Goal: Task Accomplishment & Management: Complete application form

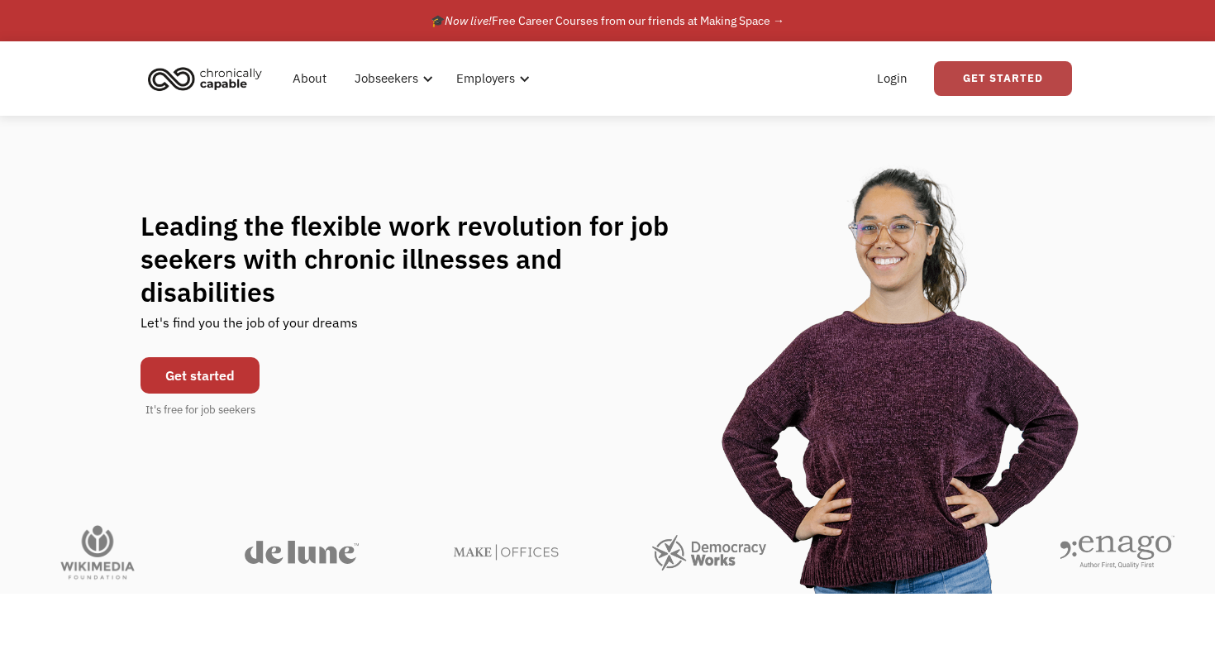
click at [974, 73] on link "Get Started" at bounding box center [1003, 78] width 138 height 35
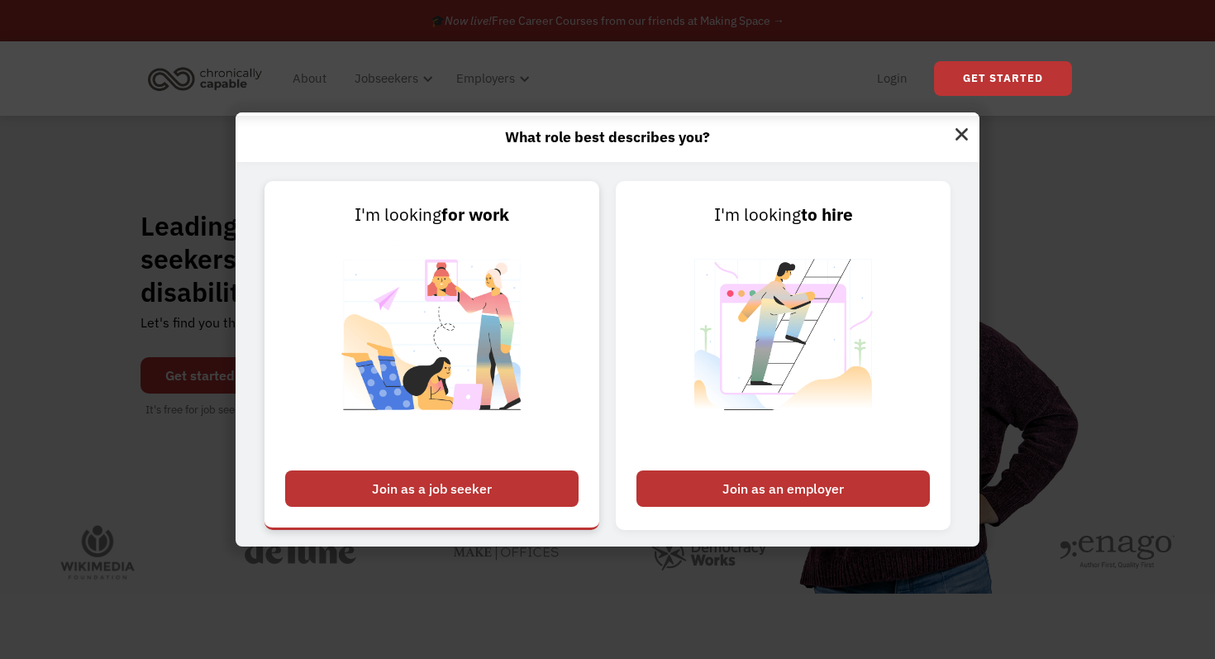
click at [452, 359] on img at bounding box center [432, 345] width 206 height 234
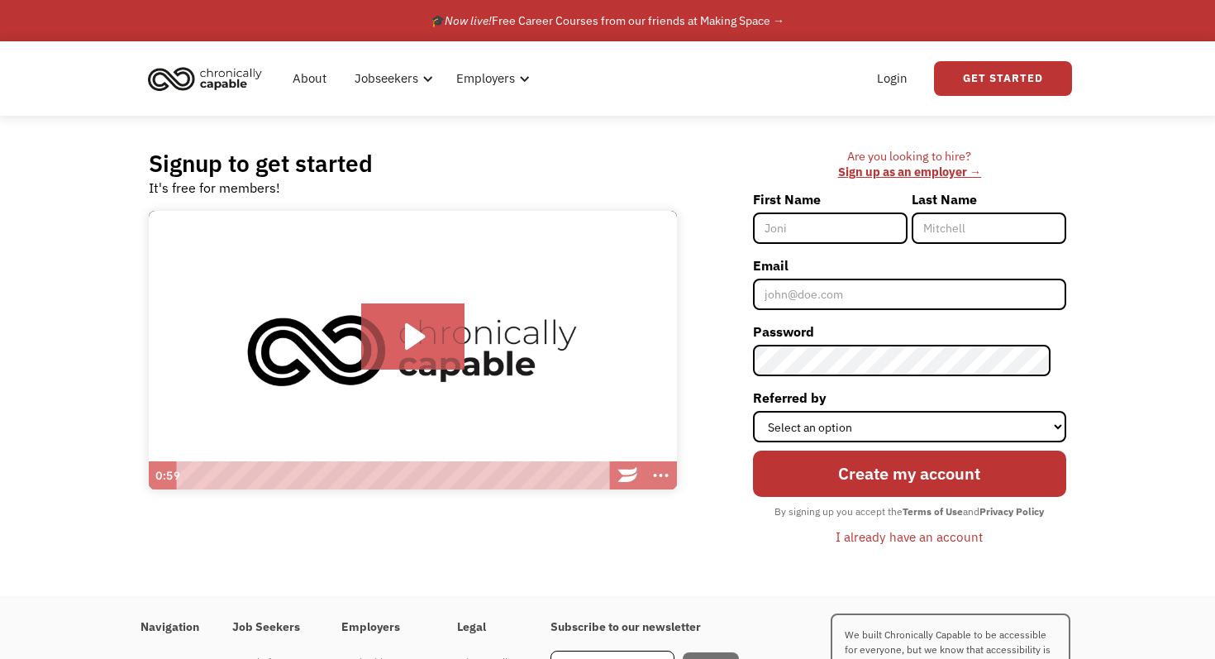
click at [806, 234] on input "First Name" at bounding box center [830, 227] width 155 height 31
type input "Jamie"
type input "Kurtzig"
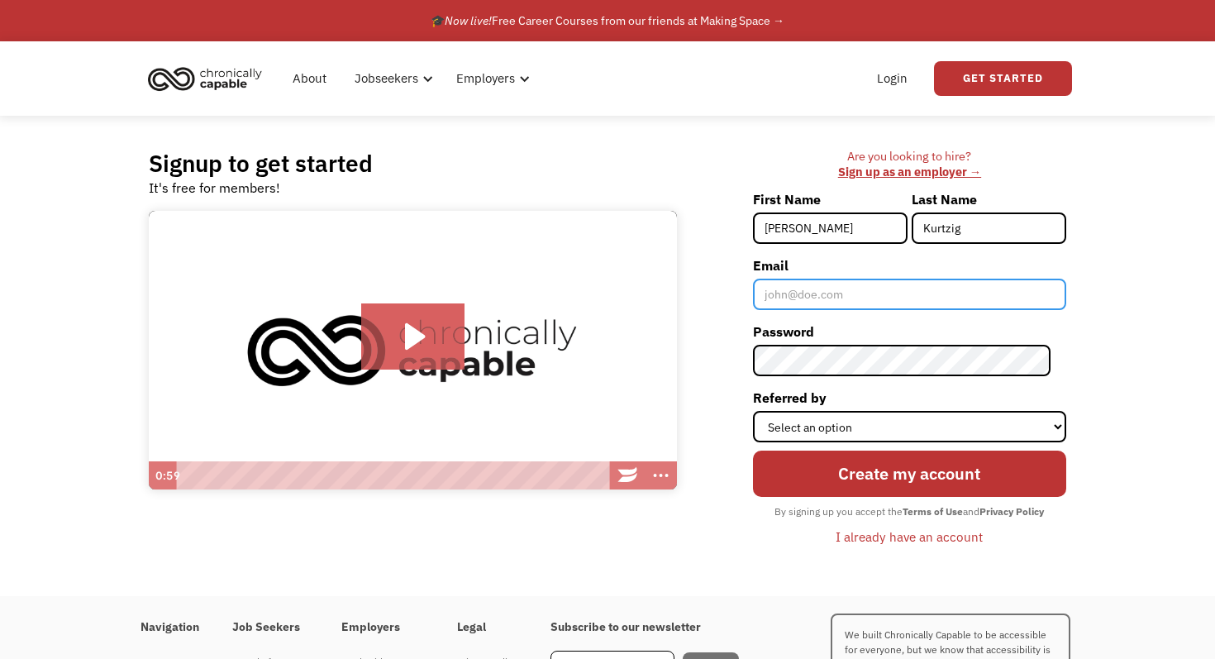
click at [836, 292] on input "Email" at bounding box center [909, 294] width 313 height 31
type input "jkurtzig@stanford.edu"
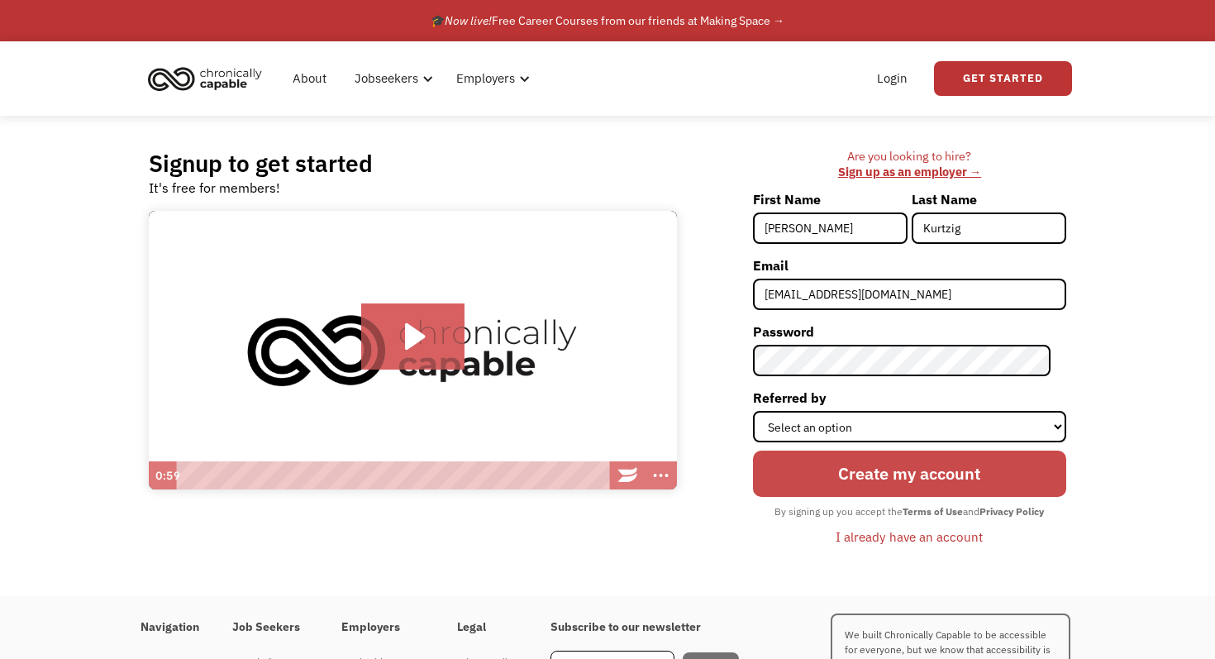
click at [948, 473] on input "Create my account" at bounding box center [909, 473] width 313 height 46
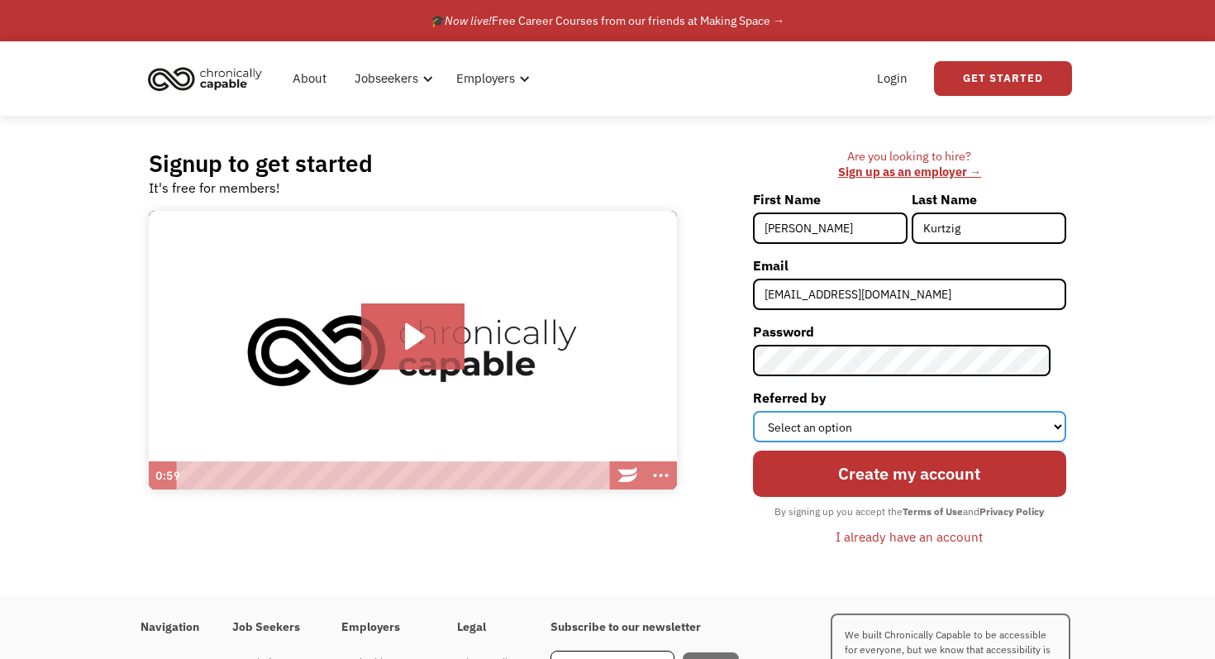
click at [908, 427] on select "Select an option Instagram Facebook Twitter Search Engine News Article Word of …" at bounding box center [909, 426] width 313 height 31
select select "Search Engine"
click at [768, 411] on select "Select an option Instagram Facebook Twitter Search Engine News Article Word of …" at bounding box center [909, 426] width 313 height 31
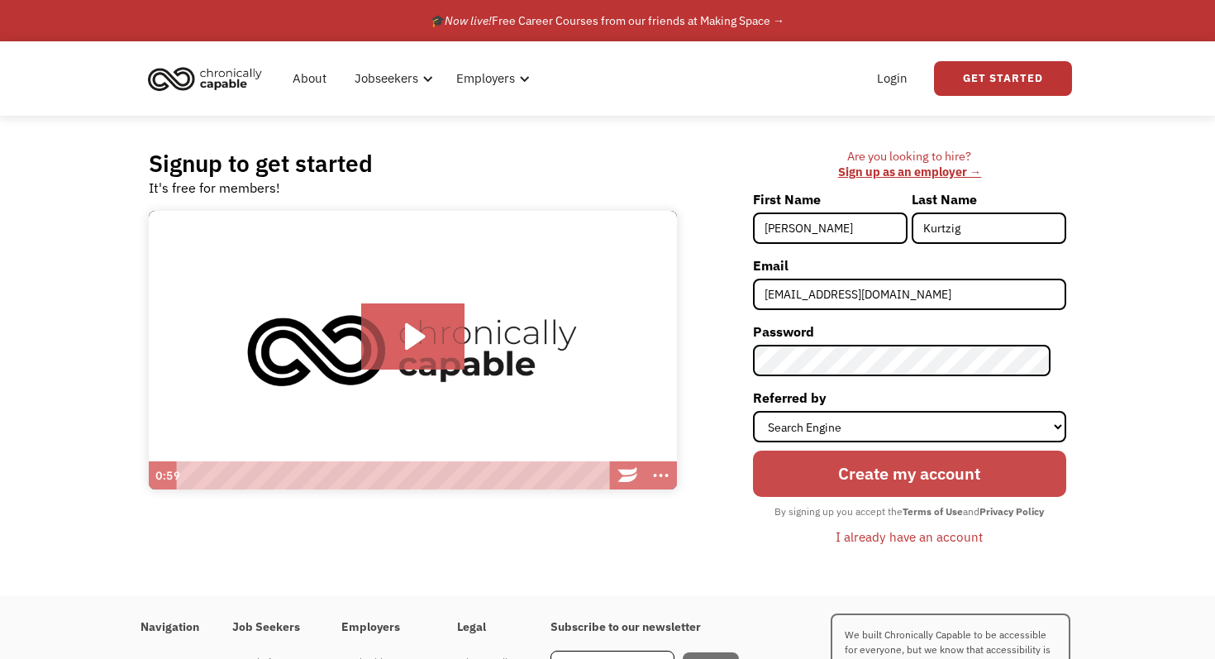
click at [889, 468] on input "Create my account" at bounding box center [909, 473] width 313 height 46
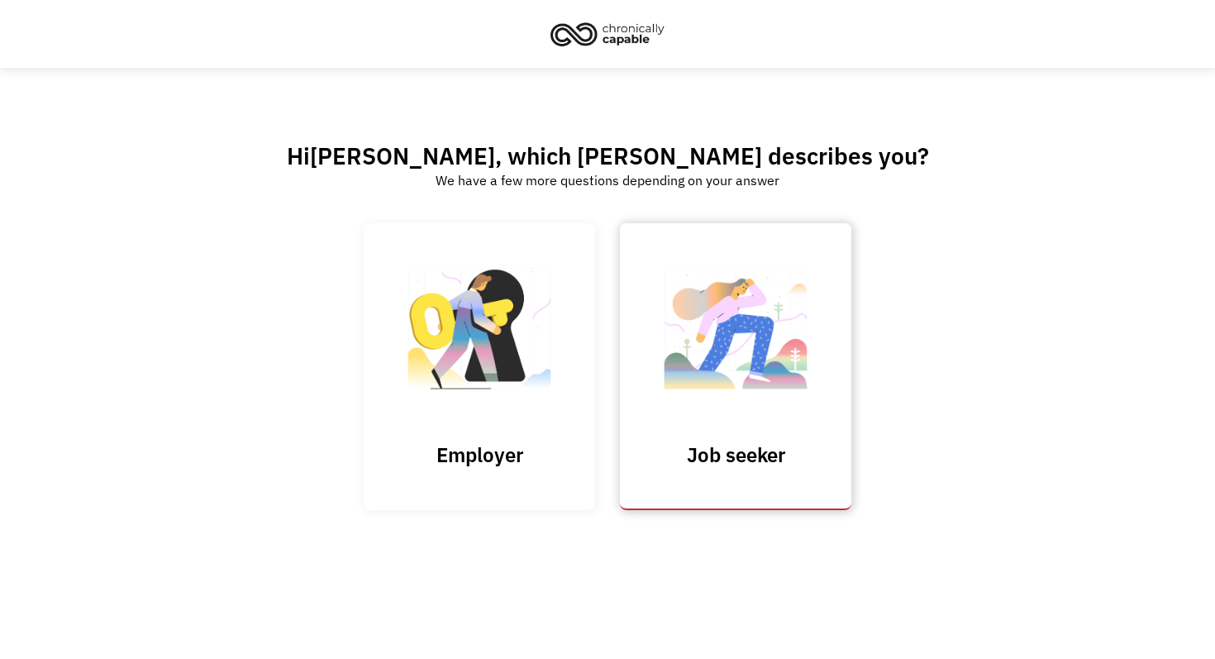
click at [752, 392] on img at bounding box center [735, 336] width 165 height 161
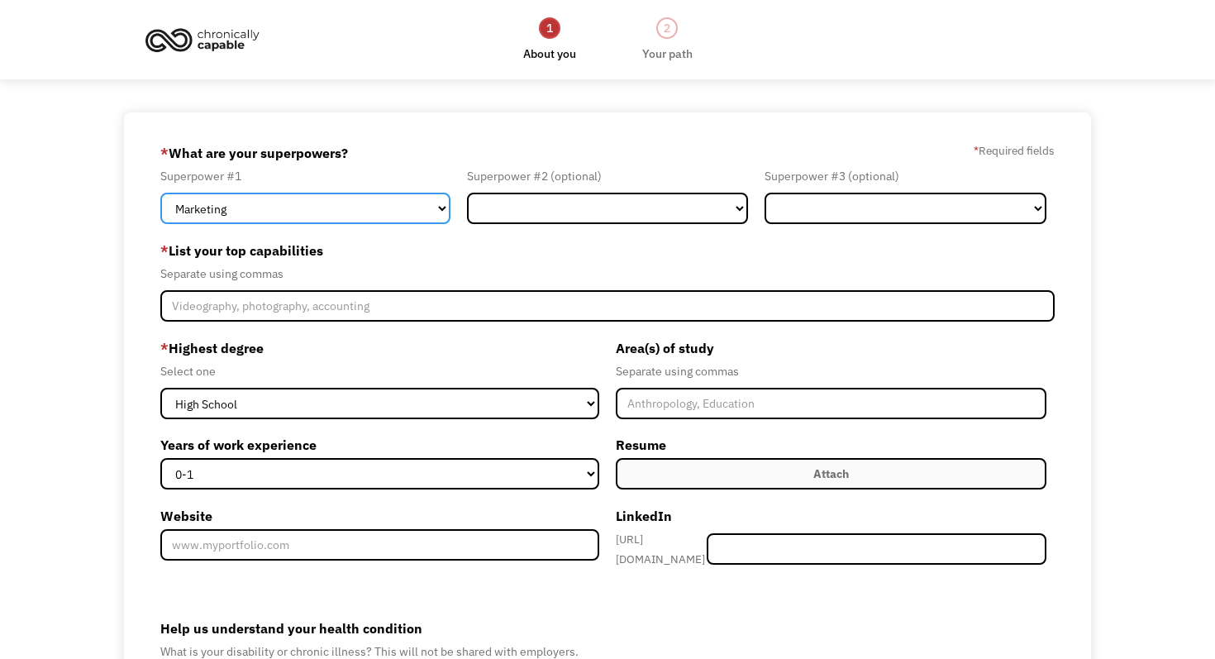
click at [321, 212] on select "Marketing Human Resources Finance Technology Operations Sales Industrial & Manu…" at bounding box center [305, 208] width 290 height 31
select select "Healthcare"
click at [160, 193] on select "Marketing Human Resources Finance Technology Operations Sales Industrial & Manu…" at bounding box center [305, 208] width 290 height 31
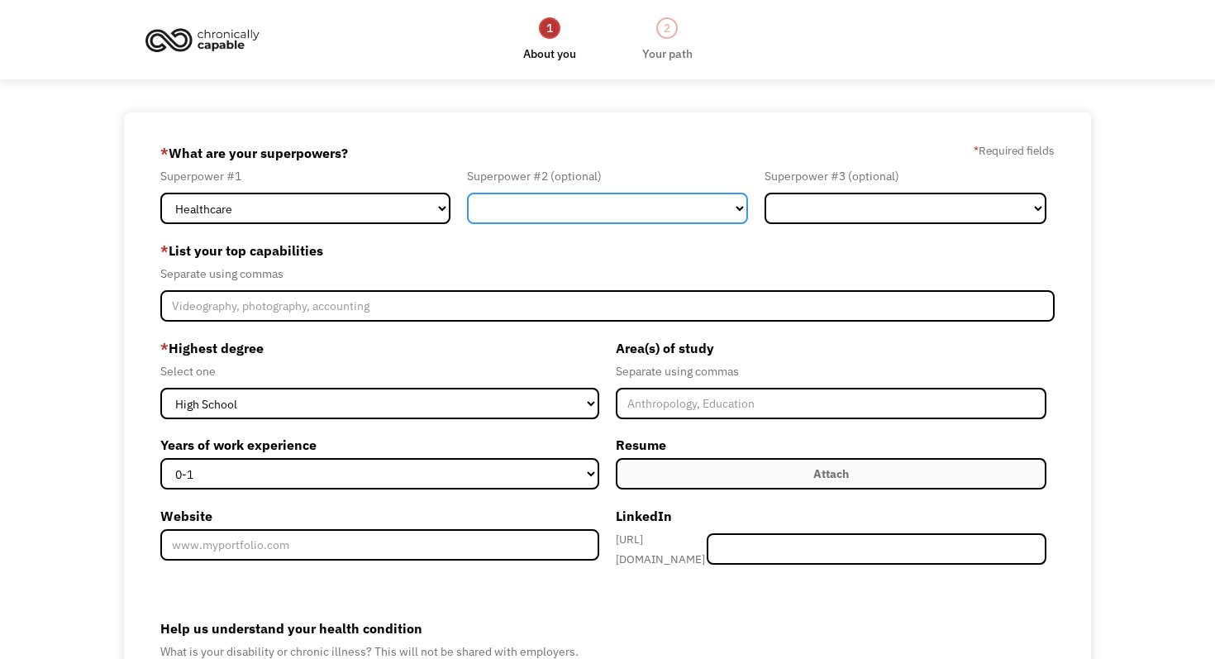
click at [512, 210] on select "Marketing Human Resources Finance Technology Operations Sales Industrial & Manu…" at bounding box center [608, 208] width 282 height 31
select select "Technology"
click at [467, 193] on select "Marketing Human Resources Finance Technology Operations Sales Industrial & Manu…" at bounding box center [608, 208] width 282 height 31
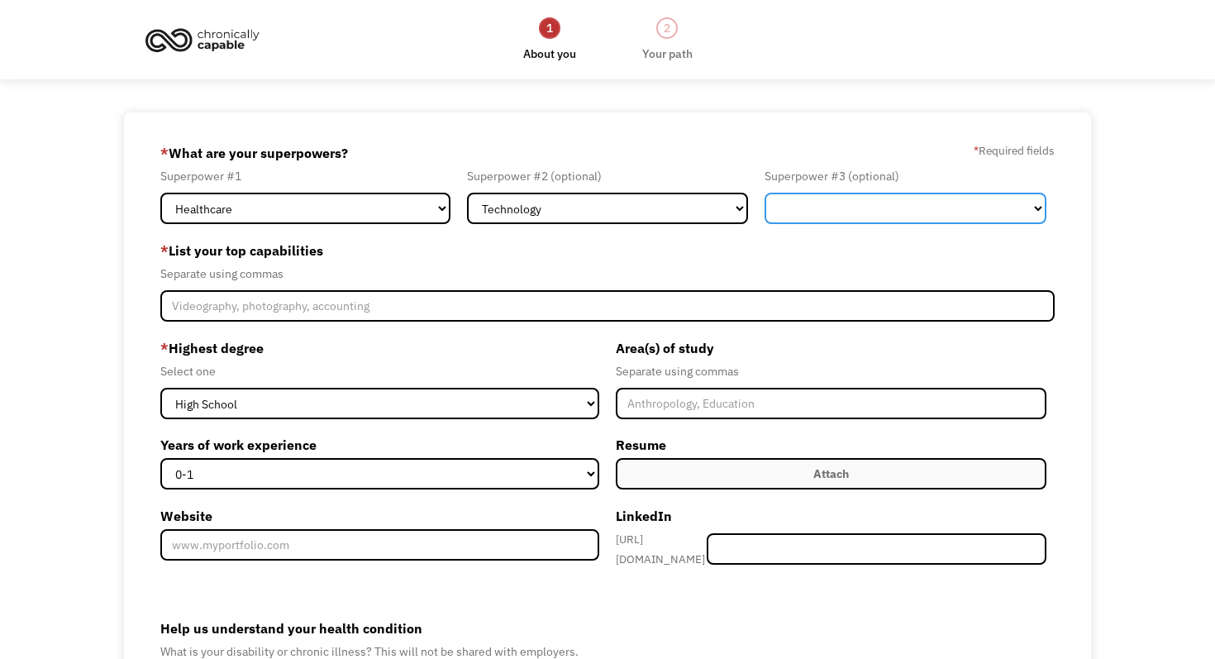
click at [816, 203] on select "Marketing Human Resources Finance Technology Operations Sales Industrial & Manu…" at bounding box center [906, 208] width 282 height 31
select select "Engineering & Construction"
click at [765, 193] on select "Marketing Human Resources Finance Technology Operations Sales Industrial & Manu…" at bounding box center [906, 208] width 282 height 31
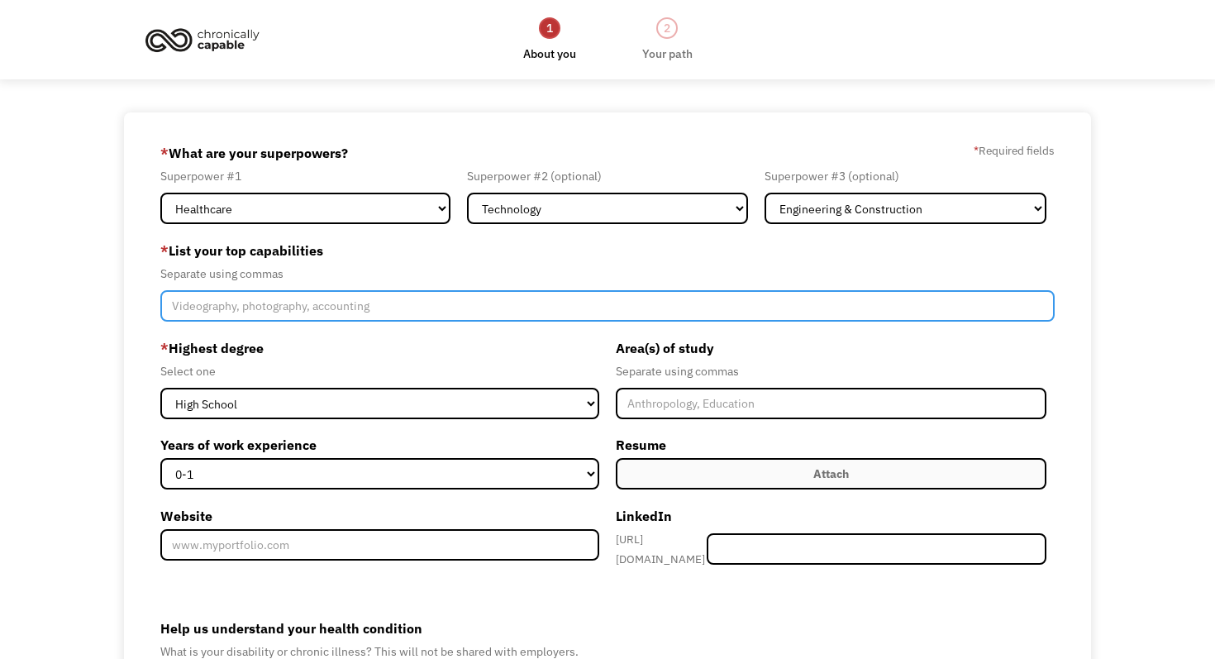
click at [524, 308] on input "Member-Create-Step1" at bounding box center [607, 305] width 894 height 31
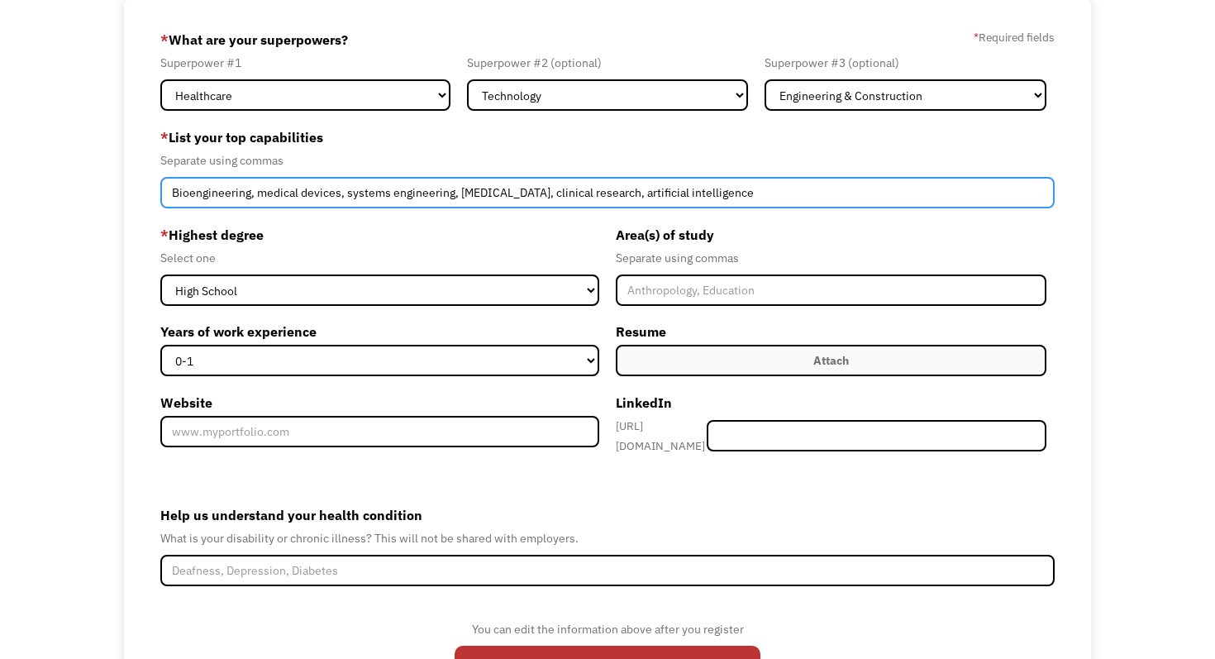
scroll to position [119, 0]
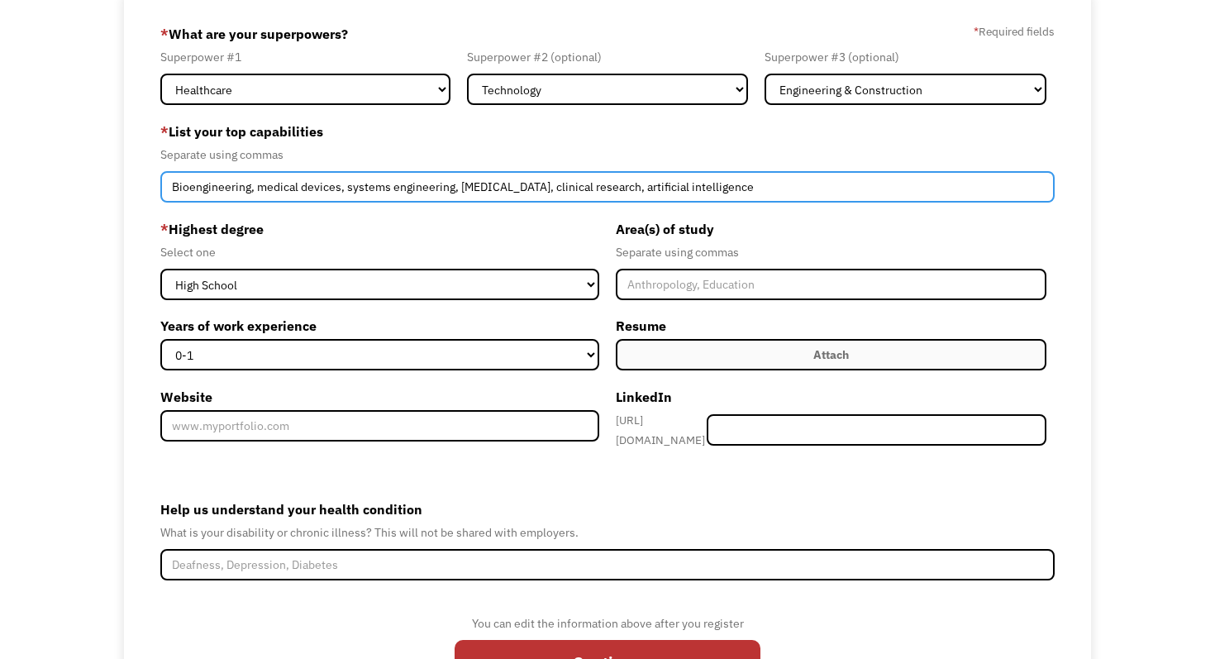
type input "Bioengineering, medical devices, systems engineering, diabetes, clinical resear…"
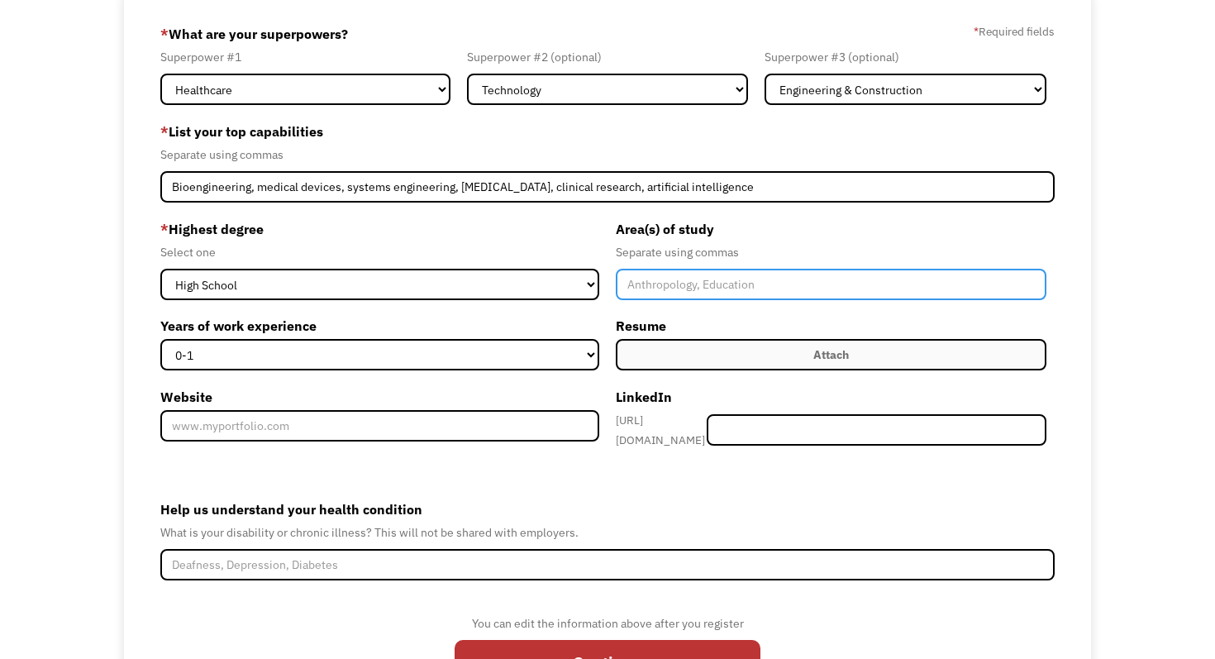
click at [646, 290] on input "Member-Create-Step1" at bounding box center [831, 284] width 431 height 31
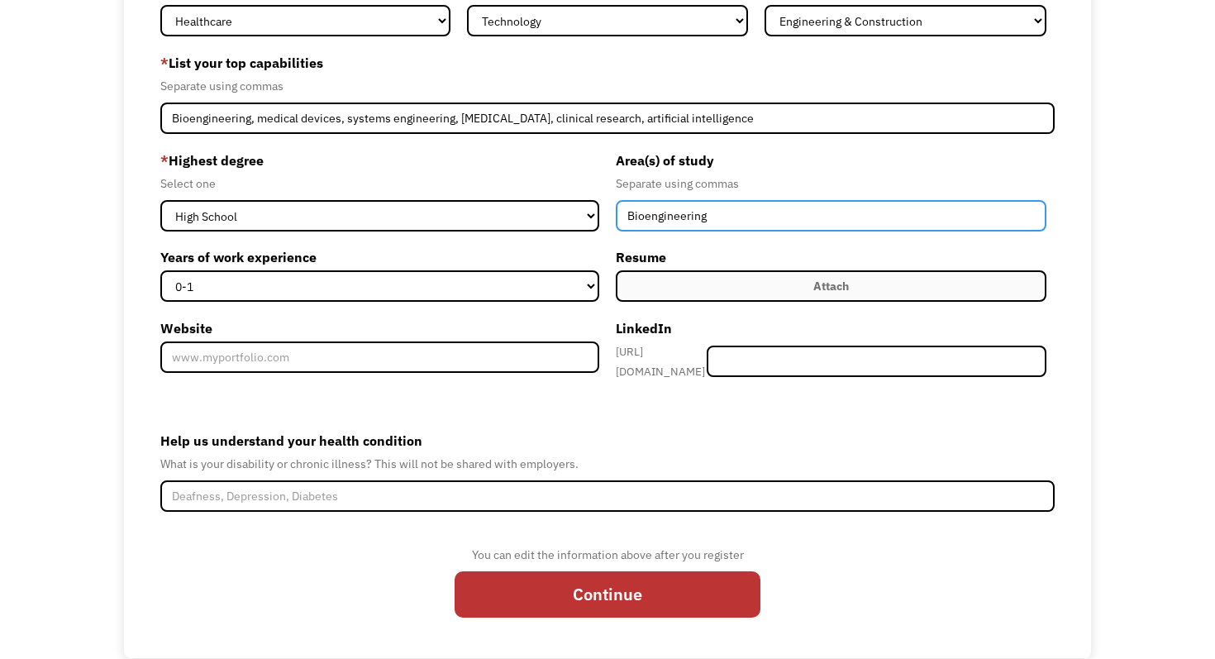
scroll to position [211, 0]
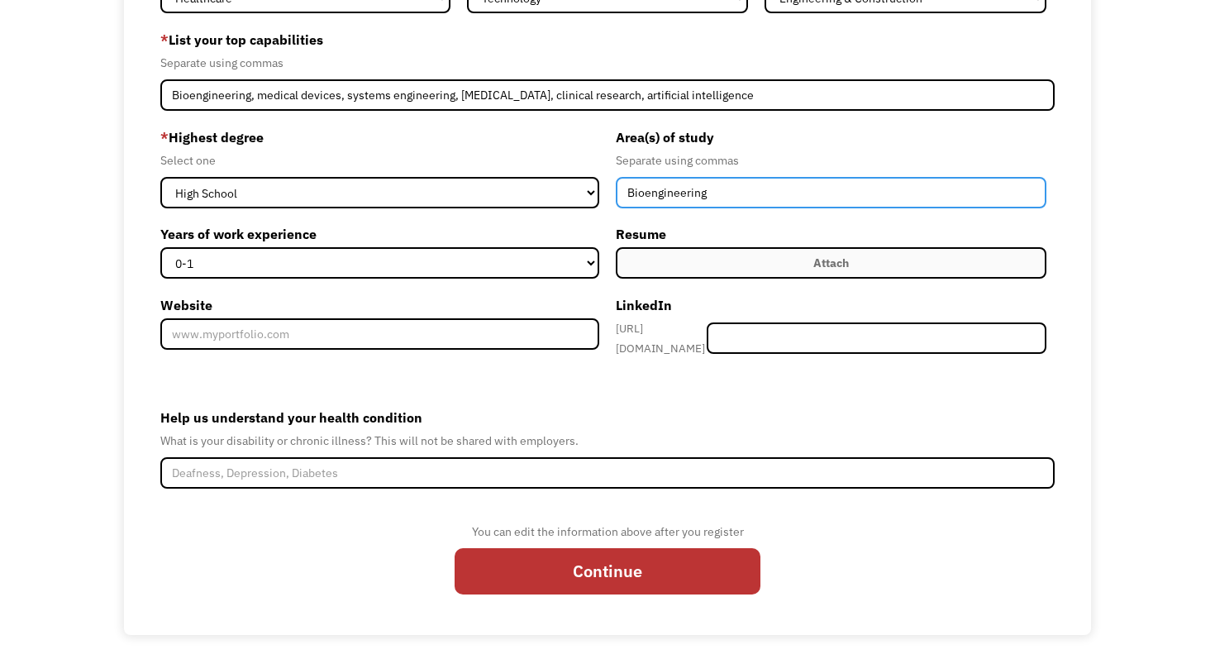
type input "Bioengineering"
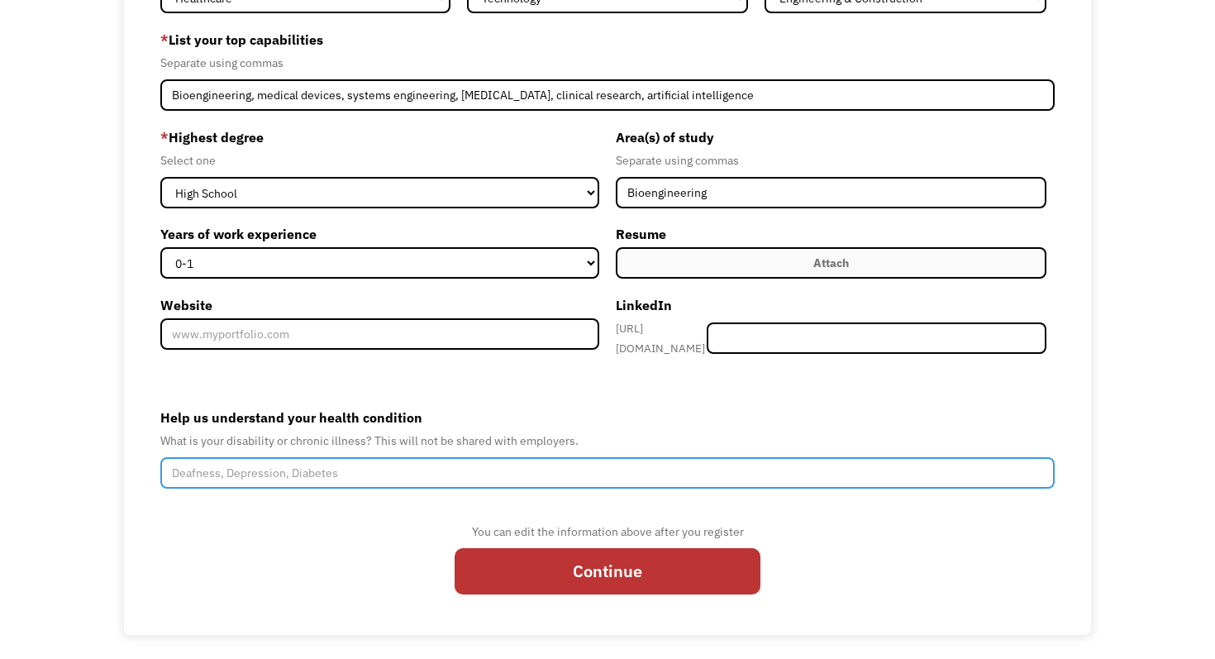
click at [500, 469] on input "Help us understand your health condition" at bounding box center [607, 472] width 894 height 31
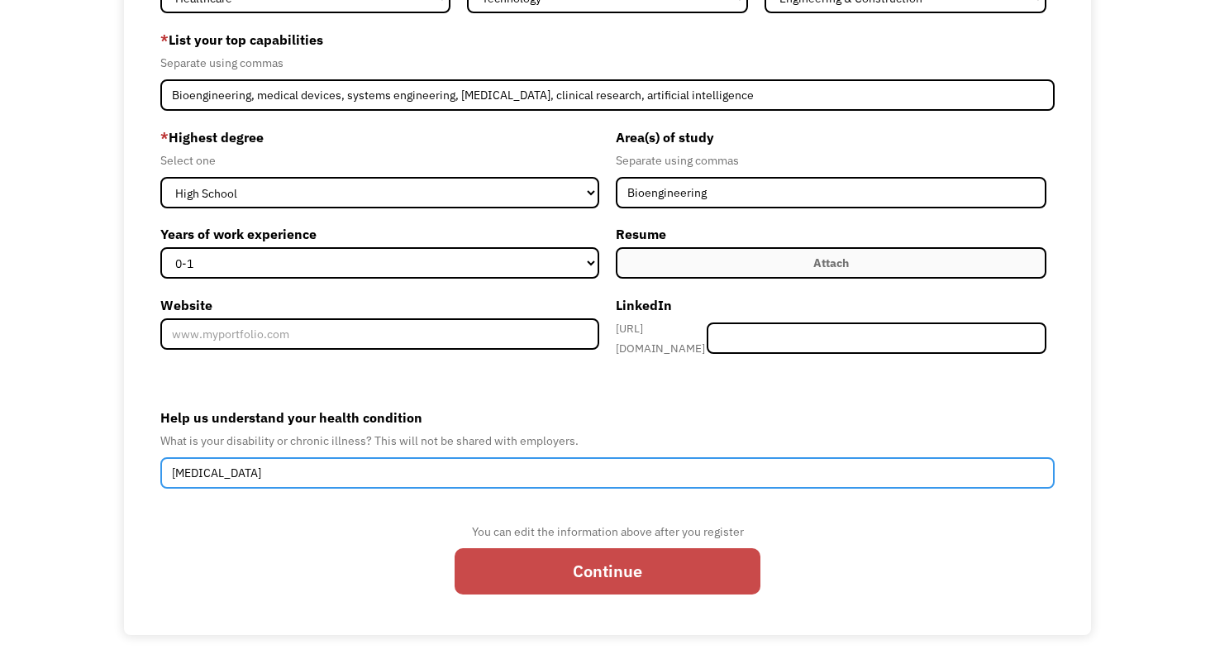
type input "Diabetes"
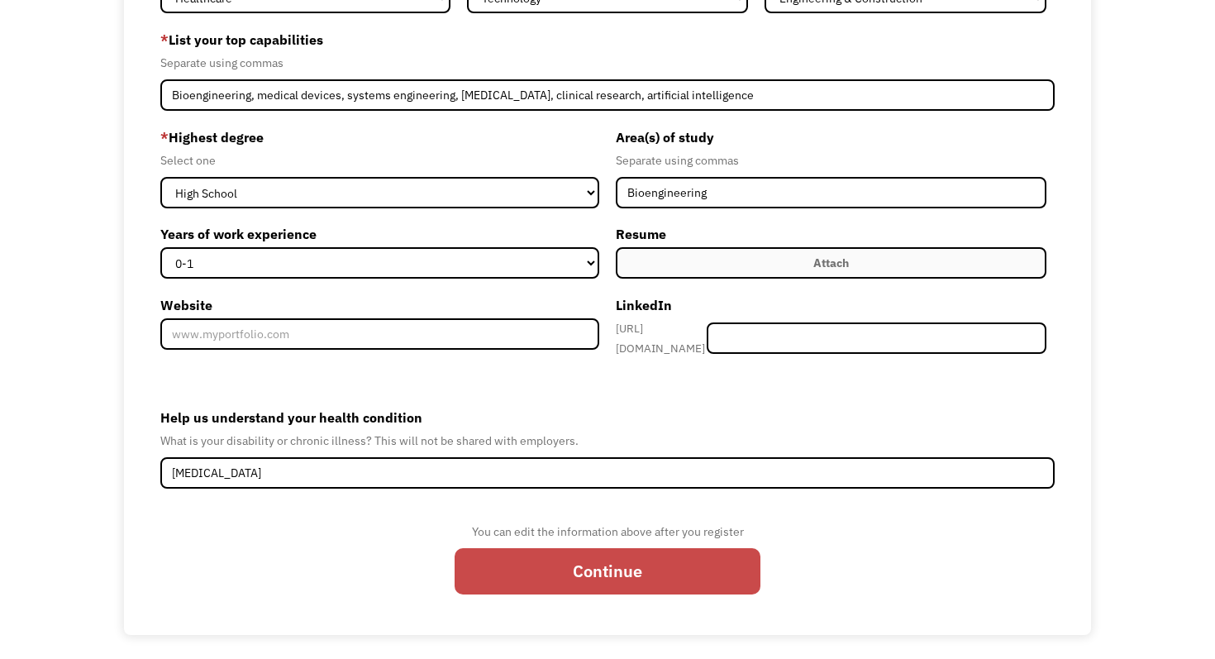
click at [579, 564] on input "Continue" at bounding box center [608, 571] width 306 height 46
type input "Please wait..."
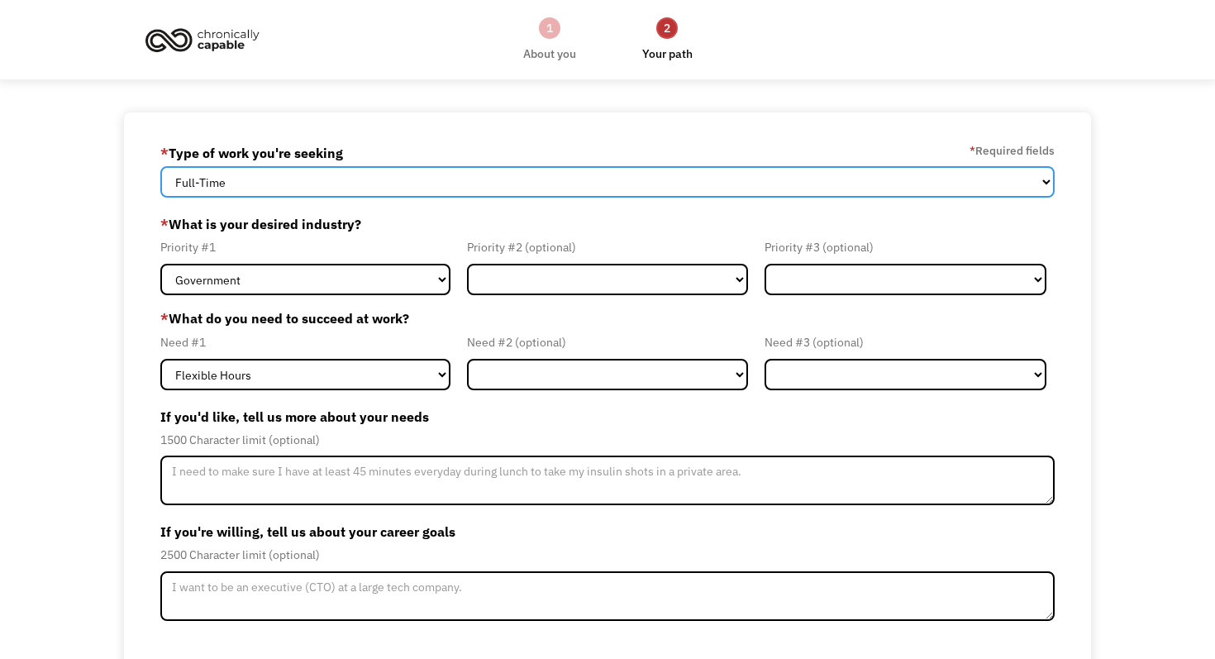
click at [400, 184] on select "Full-Time Part-Time Both Full-Time and Part-Time" at bounding box center [607, 181] width 894 height 31
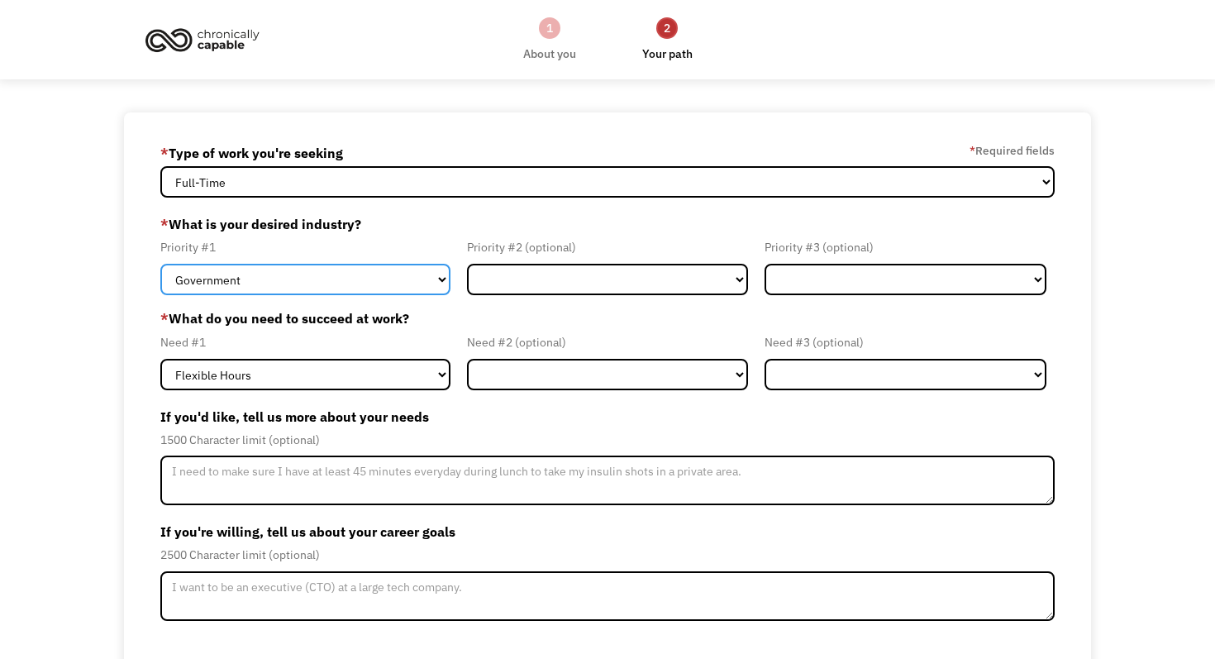
click at [289, 281] on select "Government Finance & Insurance Health & Social Care Tech & Engineering Creative…" at bounding box center [305, 279] width 290 height 31
select select "Health & Social Care"
click at [160, 264] on select "Government Finance & Insurance Health & Social Care Tech & Engineering Creative…" at bounding box center [305, 279] width 290 height 31
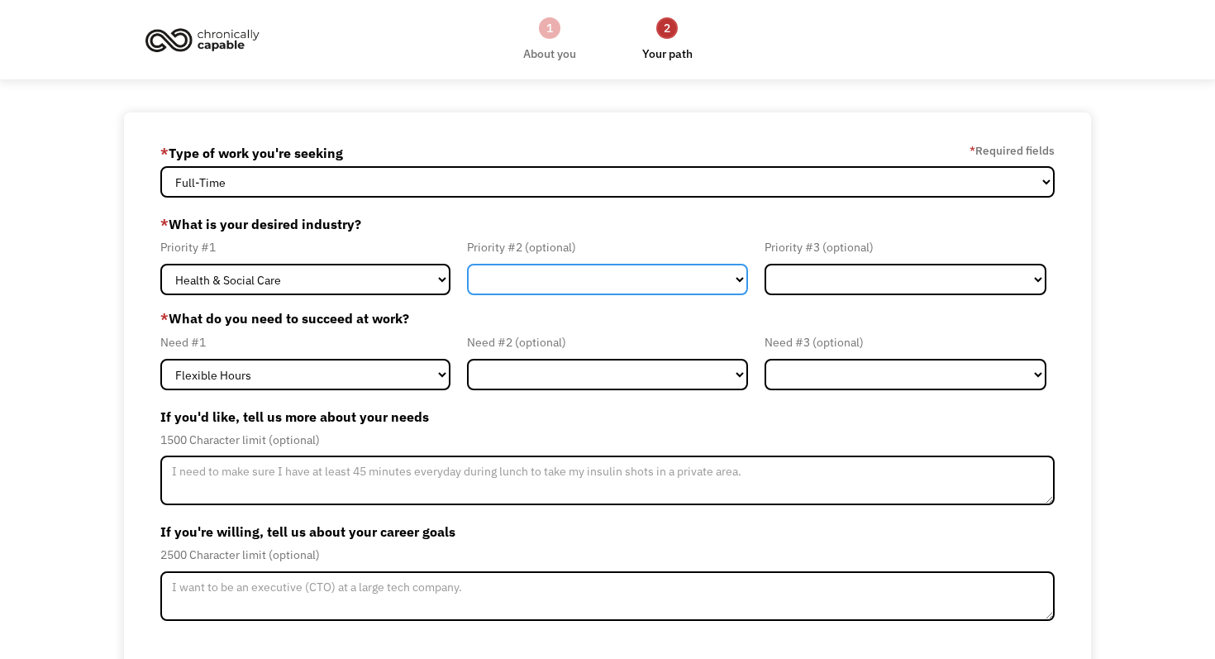
click at [544, 269] on select "Government Finance & Insurance Health & Social Care Tech & Engineering Creative…" at bounding box center [608, 279] width 282 height 31
select select "Tech & Engineering"
click at [467, 264] on select "Government Finance & Insurance Health & Social Care Tech & Engineering Creative…" at bounding box center [608, 279] width 282 height 31
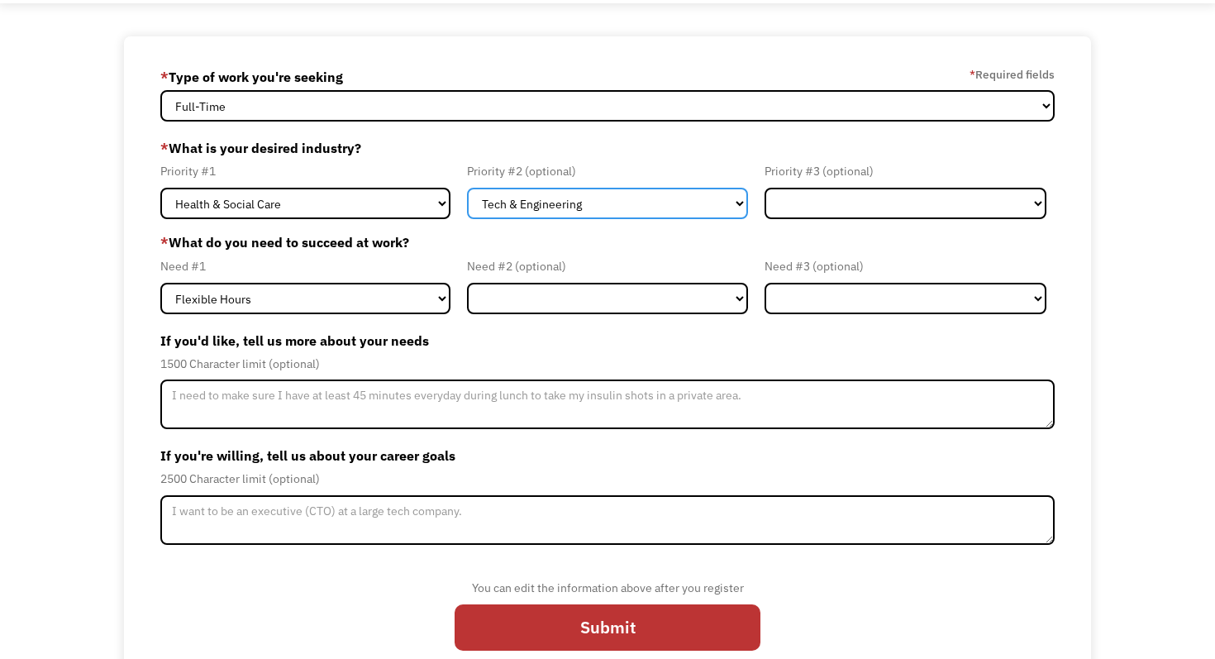
scroll to position [108, 0]
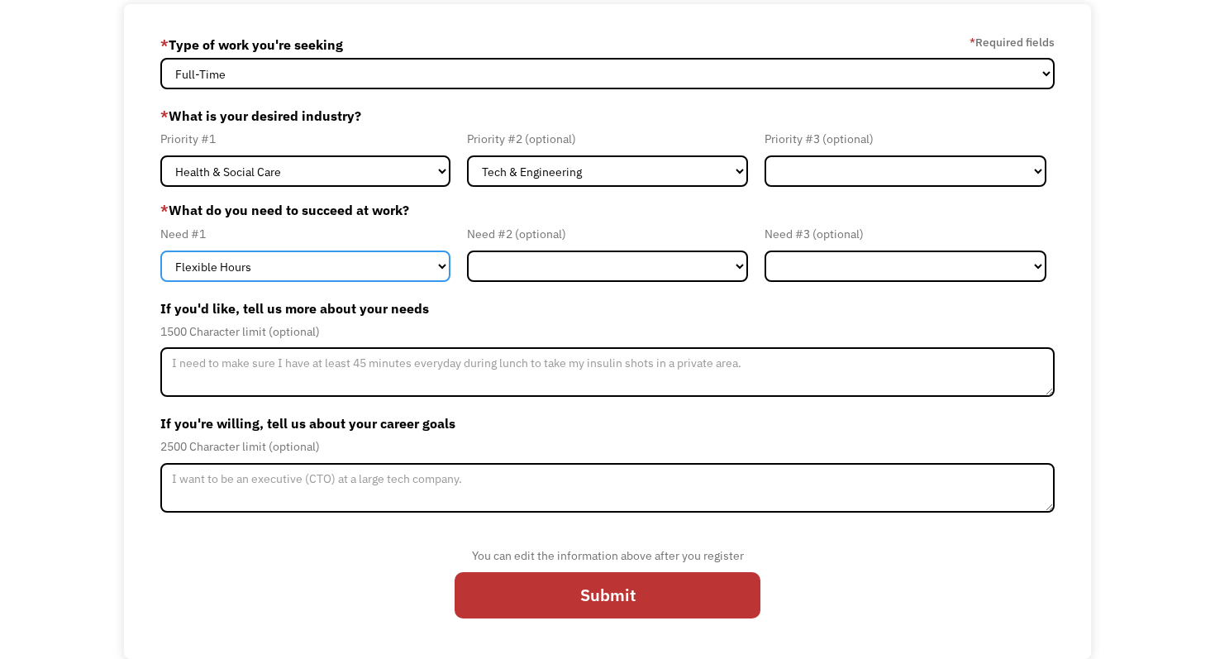
click at [394, 274] on select "Flexible Hours Remote Work Service Animal On-site Accommodations Visual Support…" at bounding box center [305, 265] width 290 height 31
click at [160, 250] on select "Flexible Hours Remote Work Service Animal On-site Accommodations Visual Support…" at bounding box center [305, 265] width 290 height 31
click at [407, 269] on select "Flexible Hours Remote Work Service Animal On-site Accommodations Visual Support…" at bounding box center [305, 265] width 290 height 31
select select "Flexible Hours"
click at [160, 250] on select "Flexible Hours Remote Work Service Animal On-site Accommodations Visual Support…" at bounding box center [305, 265] width 290 height 31
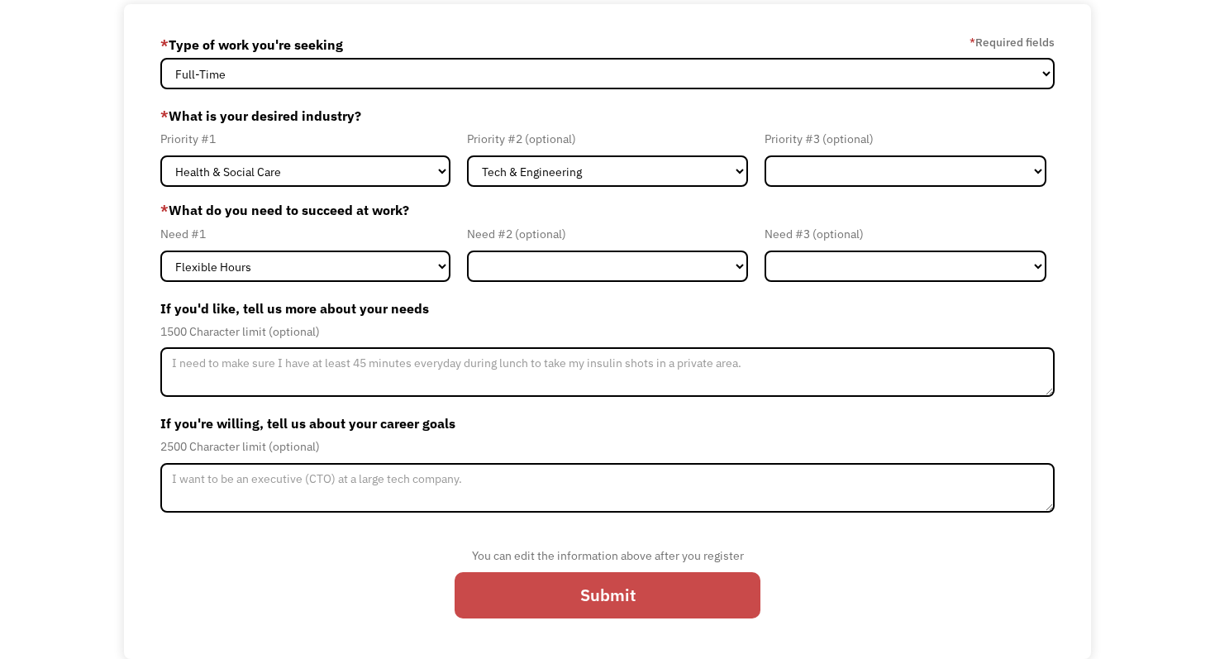
click at [541, 585] on input "Submit" at bounding box center [608, 595] width 306 height 46
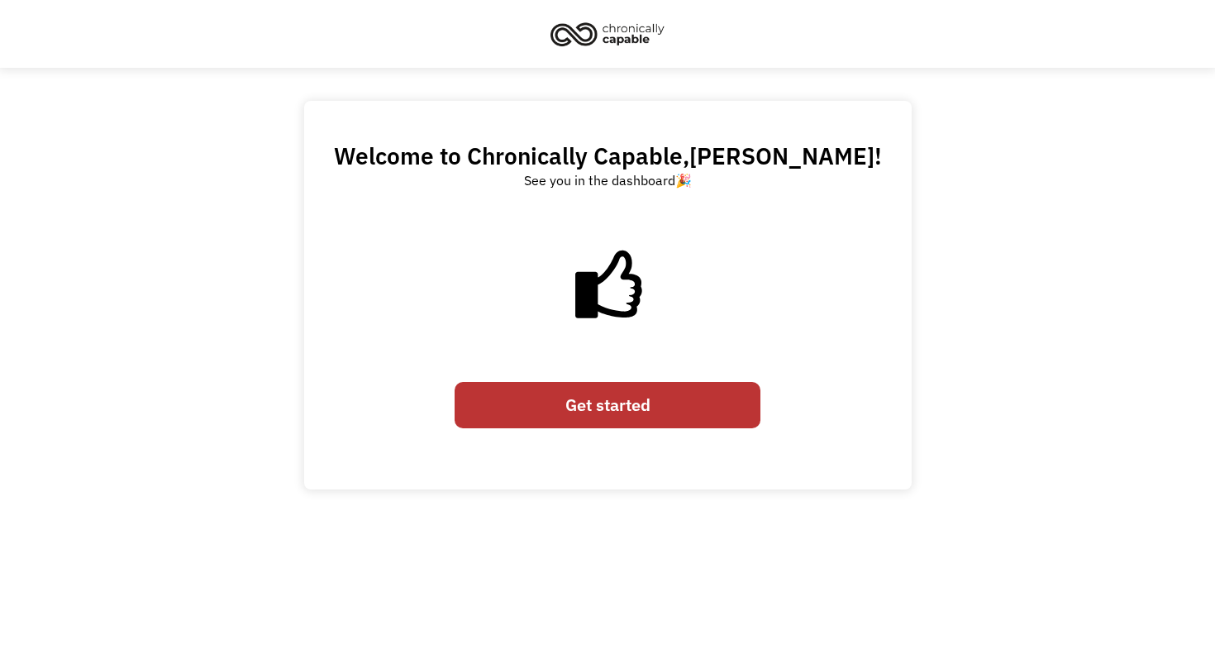
click at [584, 398] on link "Get started" at bounding box center [608, 405] width 306 height 46
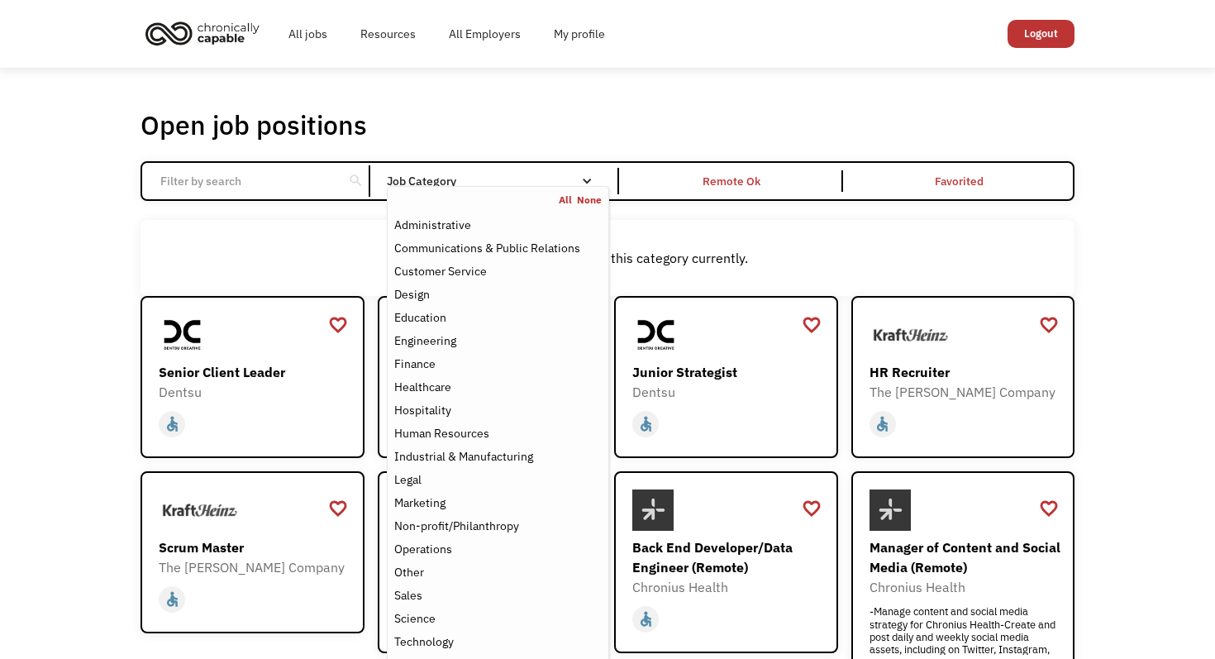
click at [412, 187] on nav "All None Administrative Communications & Public Relations Customer Service Desi…" at bounding box center [498, 435] width 222 height 498
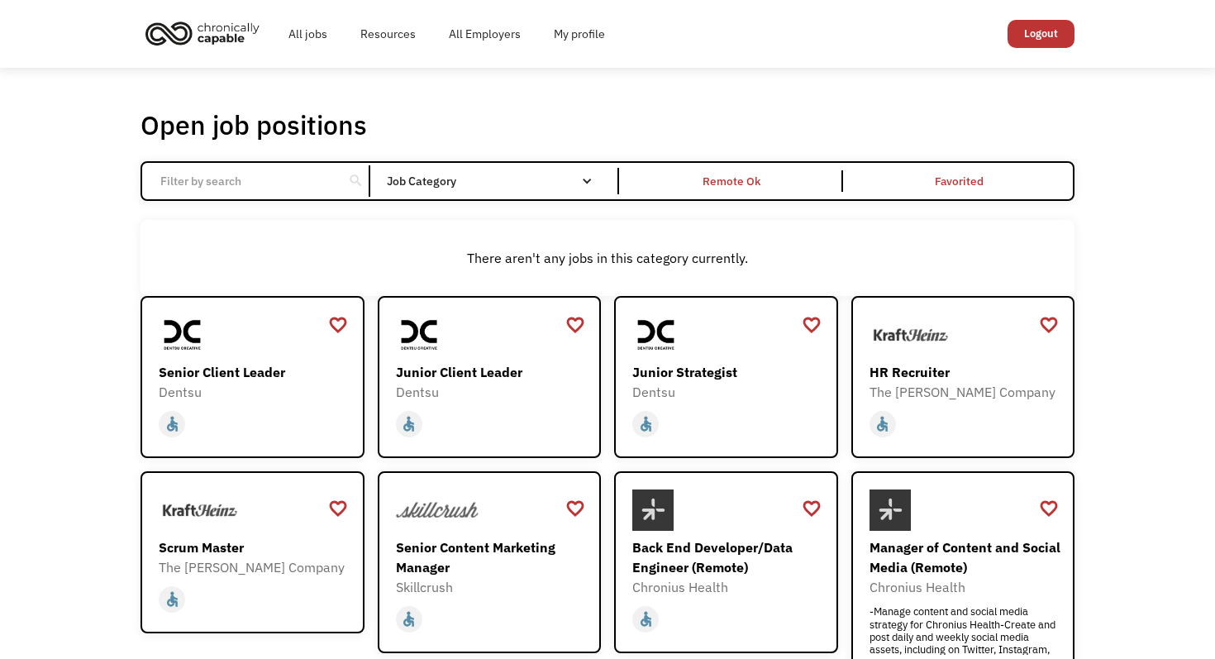
click at [281, 183] on input "Email Form" at bounding box center [242, 180] width 184 height 31
type input "intern"
click input "Email Form" at bounding box center [0, 0] width 0 height 0
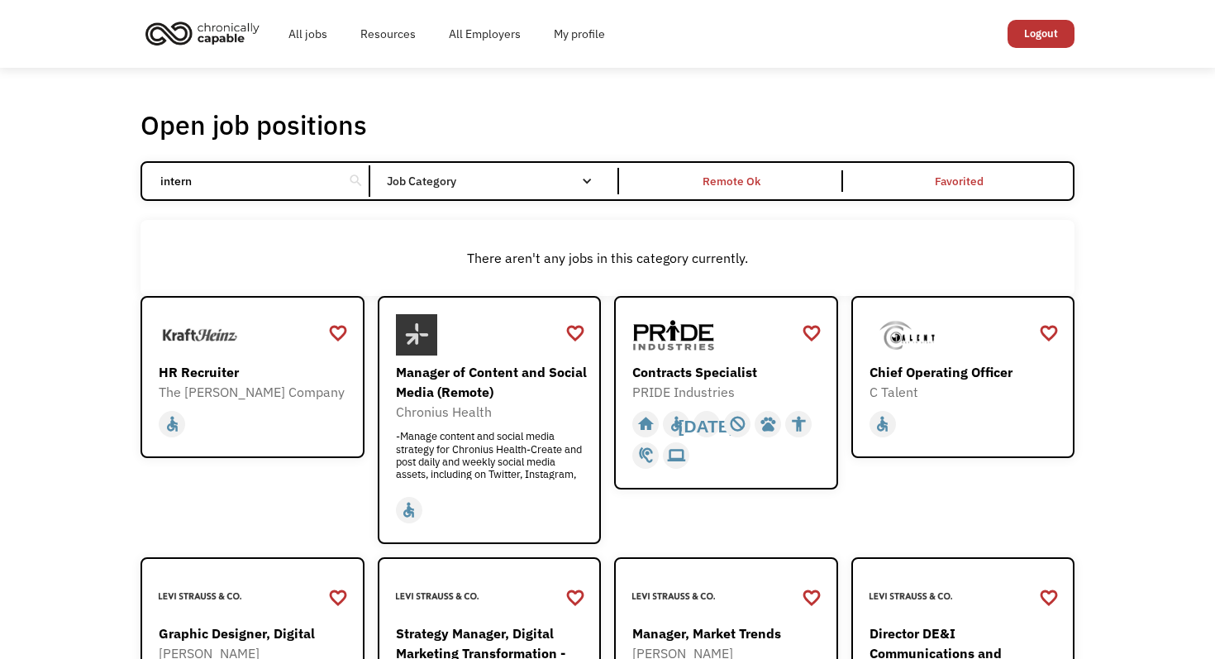
click at [172, 174] on input "intern" at bounding box center [242, 180] width 184 height 31
click input "Email Form" at bounding box center [0, 0] width 0 height 0
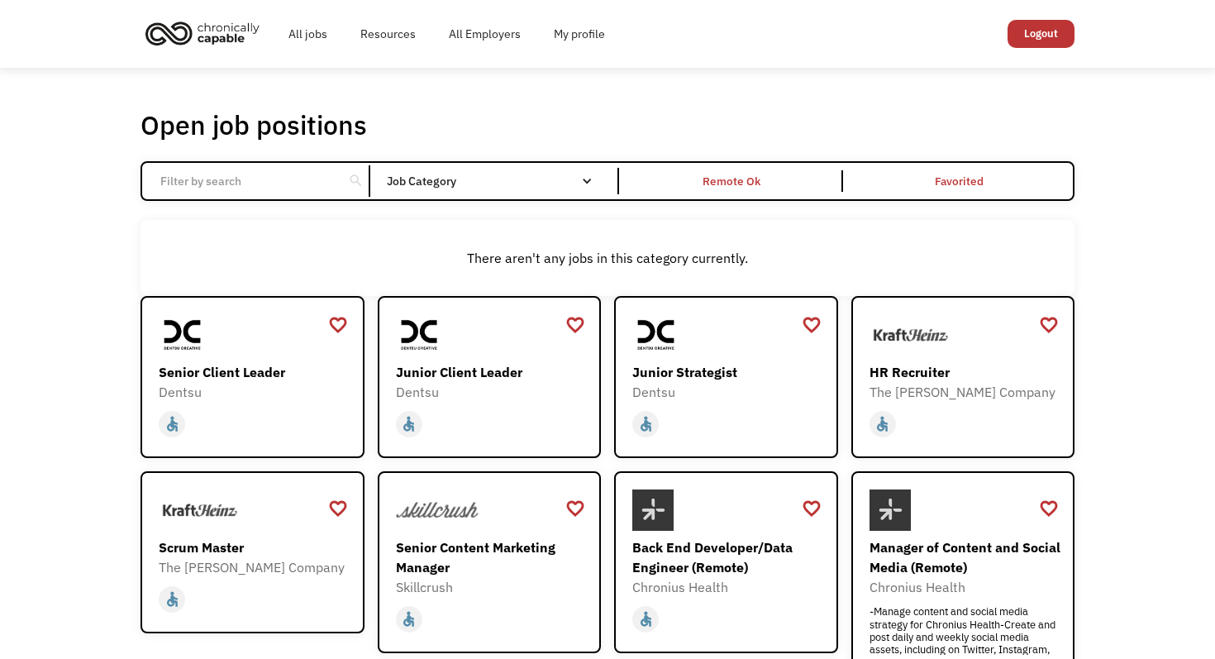
click at [83, 300] on div "Open job positions You have X liked items Search search Filter by category Admi…" at bounding box center [607, 553] width 1215 height 971
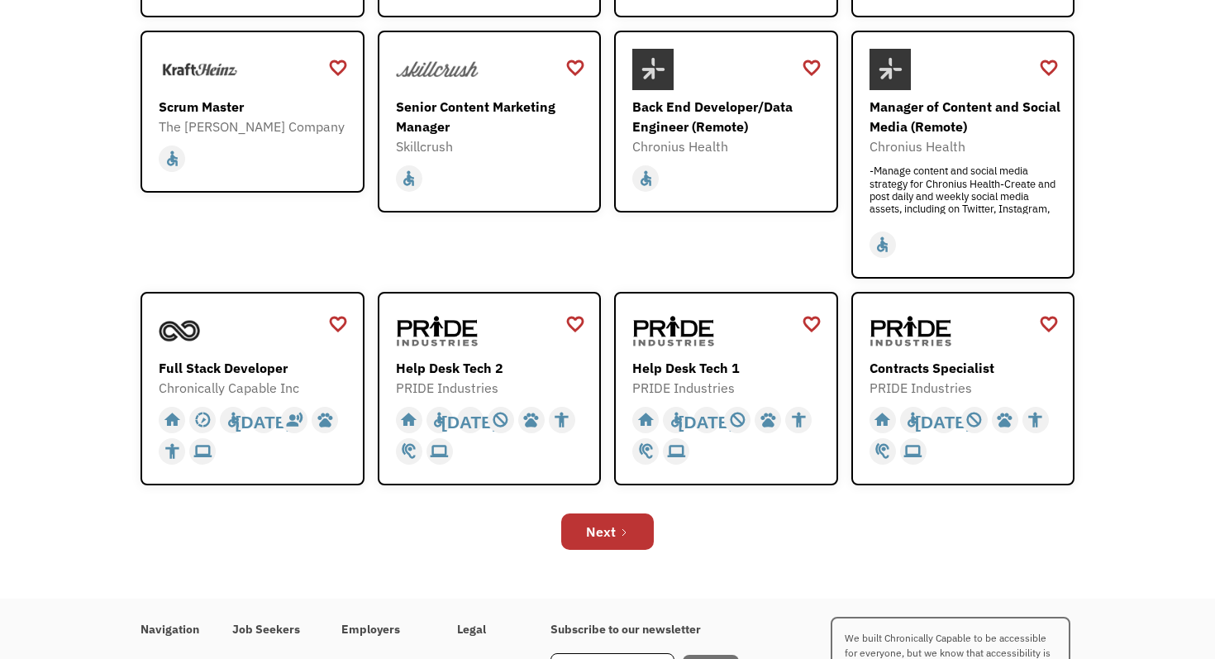
scroll to position [442, 0]
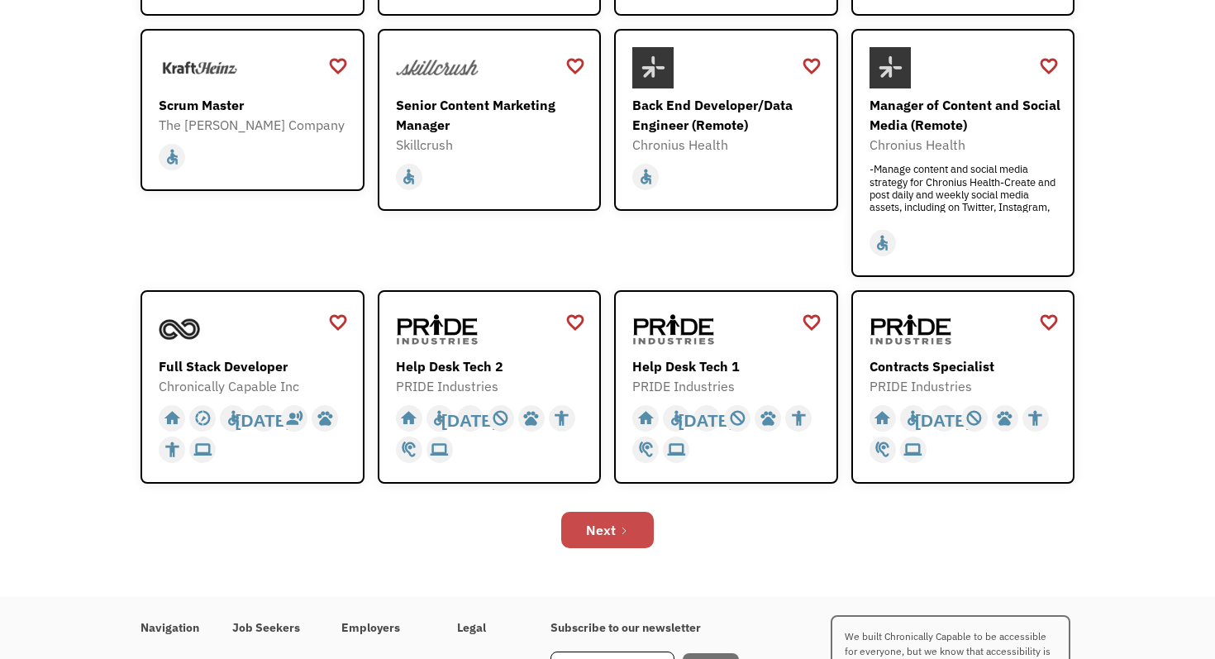
click at [603, 524] on div "Next" at bounding box center [601, 530] width 30 height 20
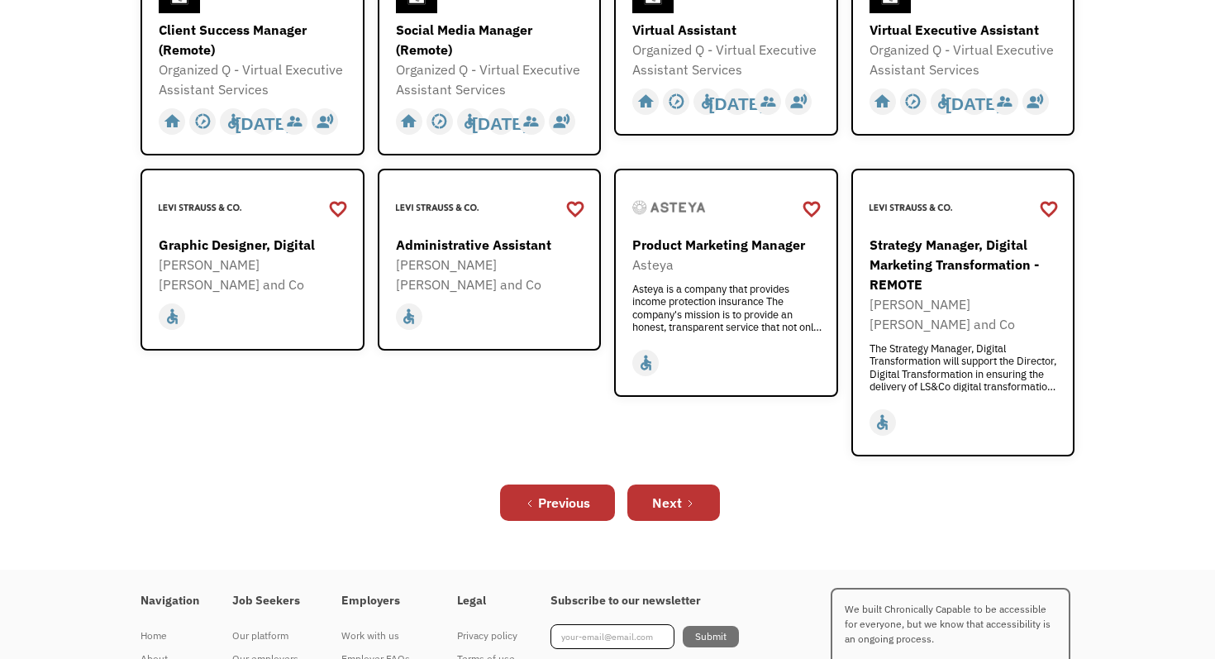
scroll to position [574, 0]
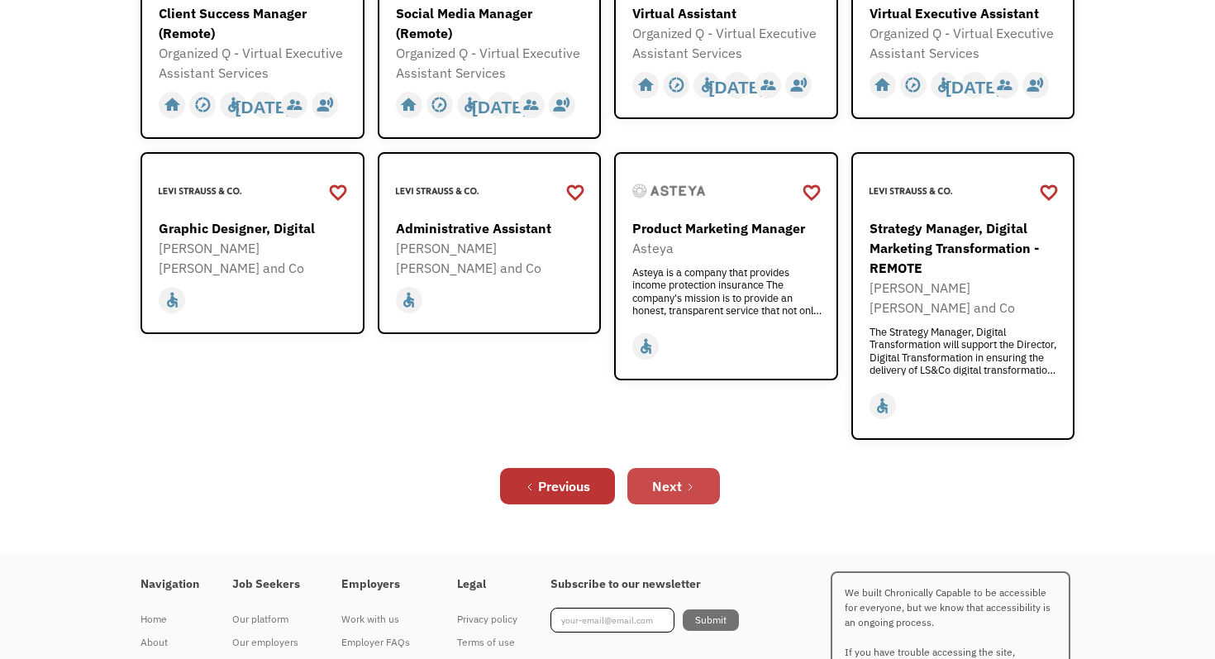
click at [682, 468] on link "Next" at bounding box center [673, 486] width 93 height 36
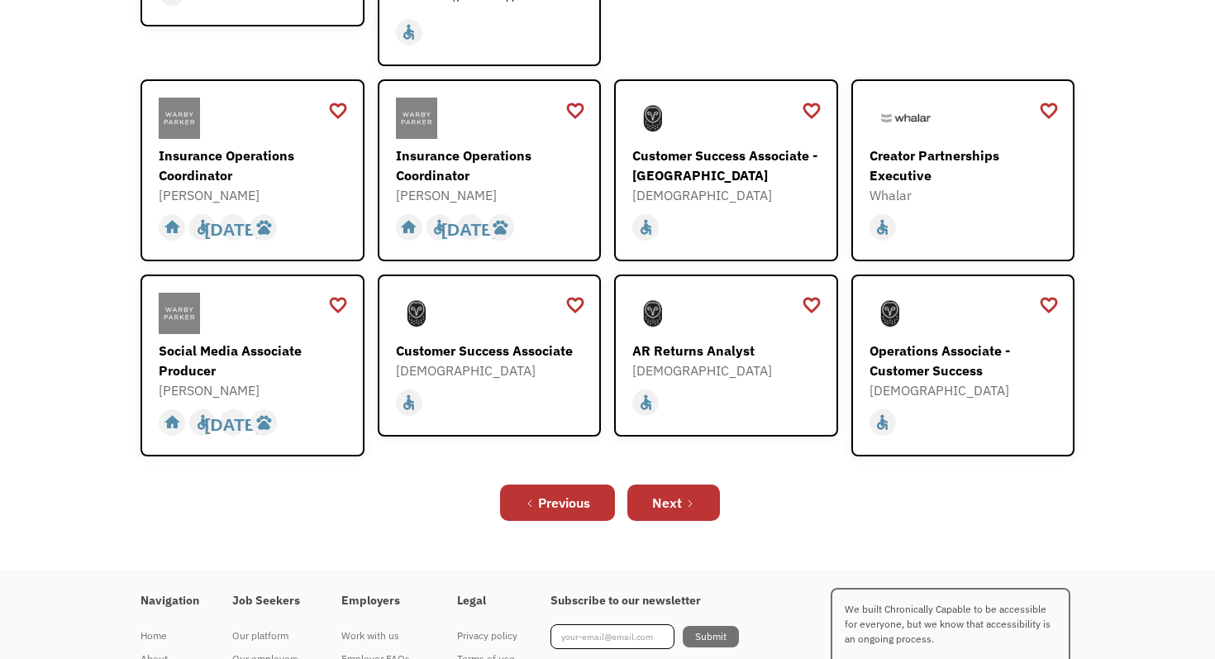
scroll to position [526, 0]
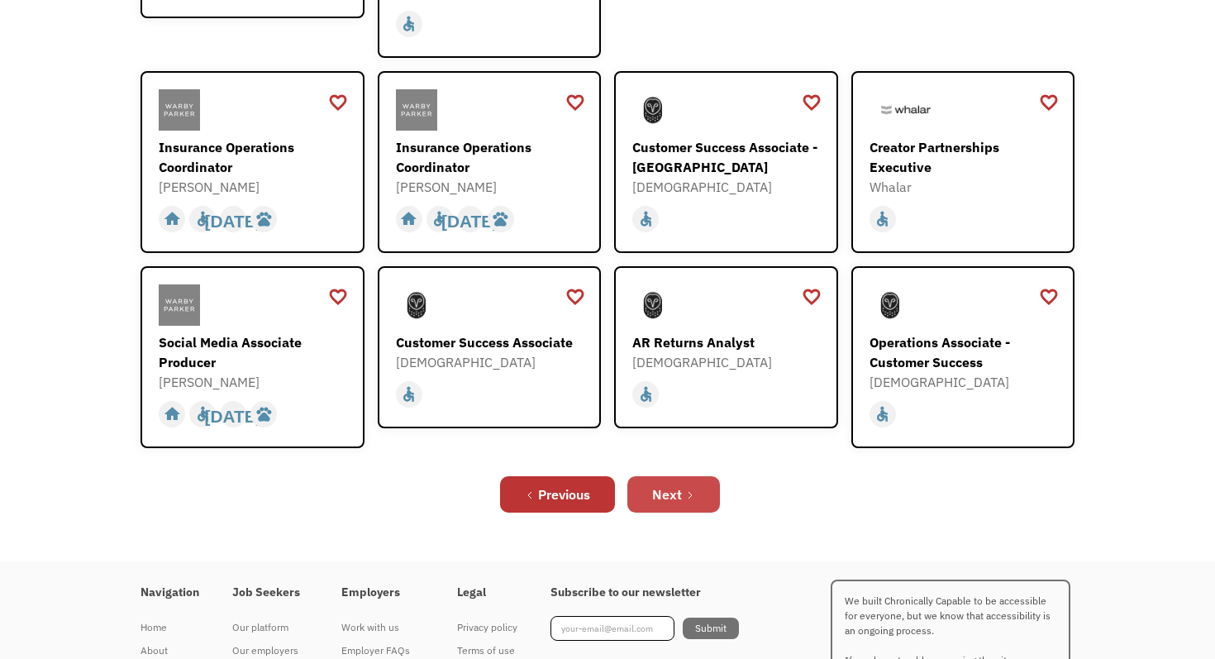
click at [674, 484] on div "Next" at bounding box center [667, 494] width 30 height 20
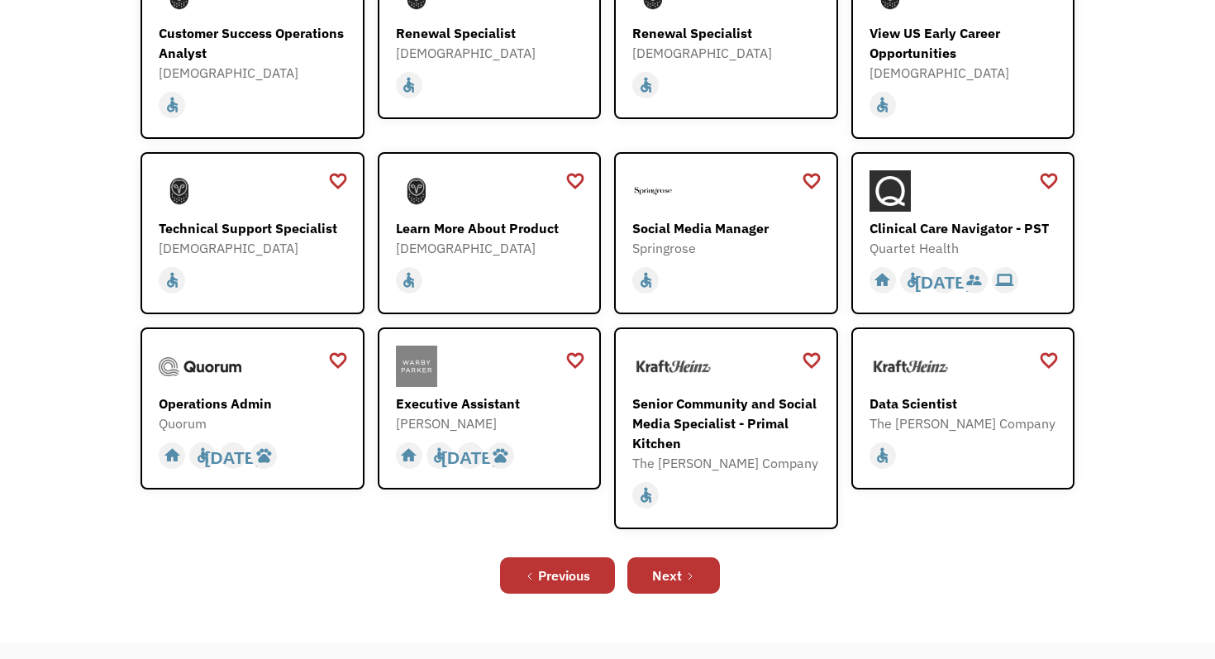
scroll to position [343, 0]
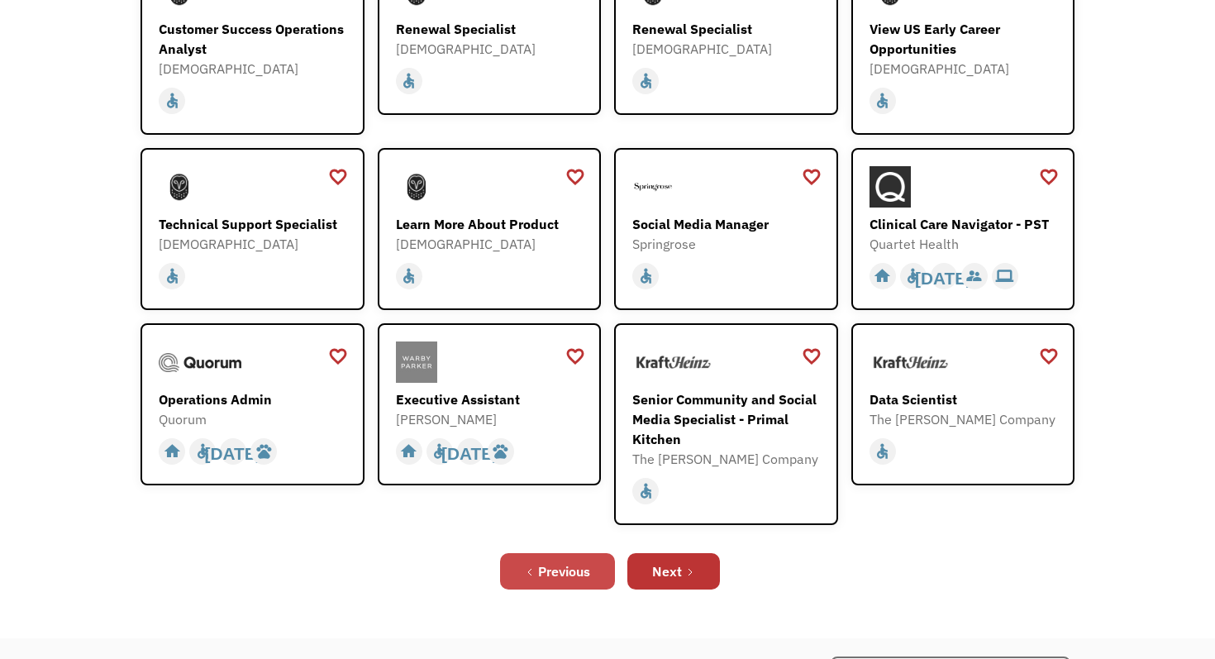
click at [584, 579] on div "Previous" at bounding box center [564, 571] width 52 height 20
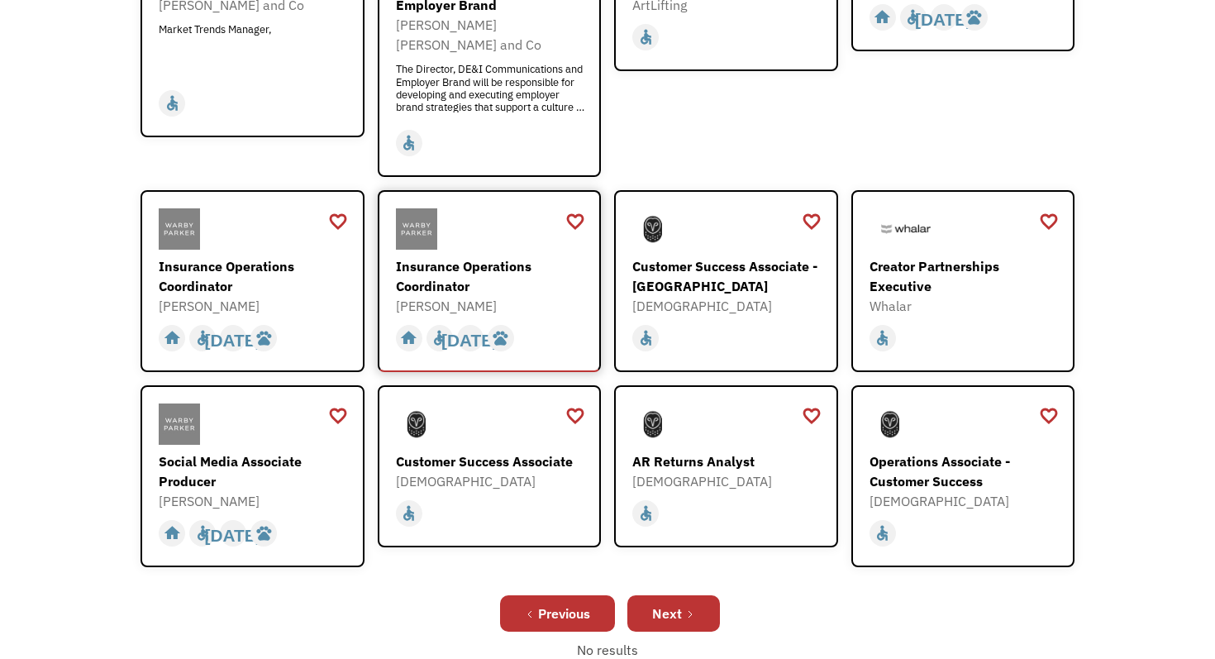
scroll to position [605, 0]
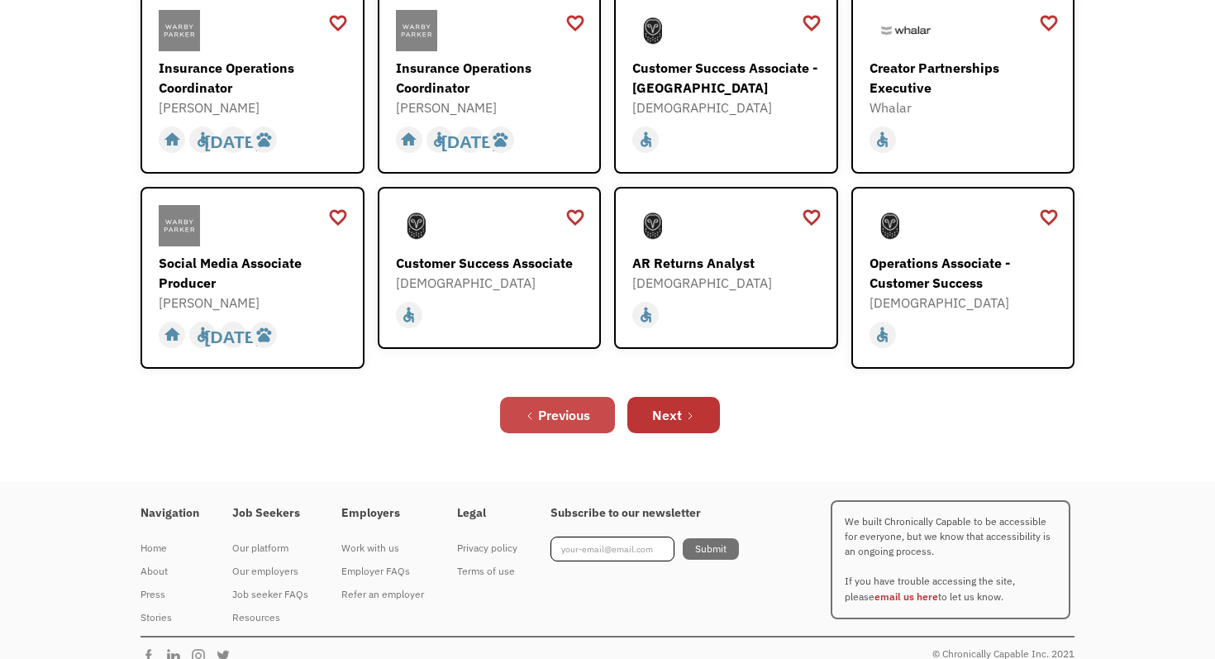
click at [539, 405] on div "Previous" at bounding box center [564, 415] width 52 height 20
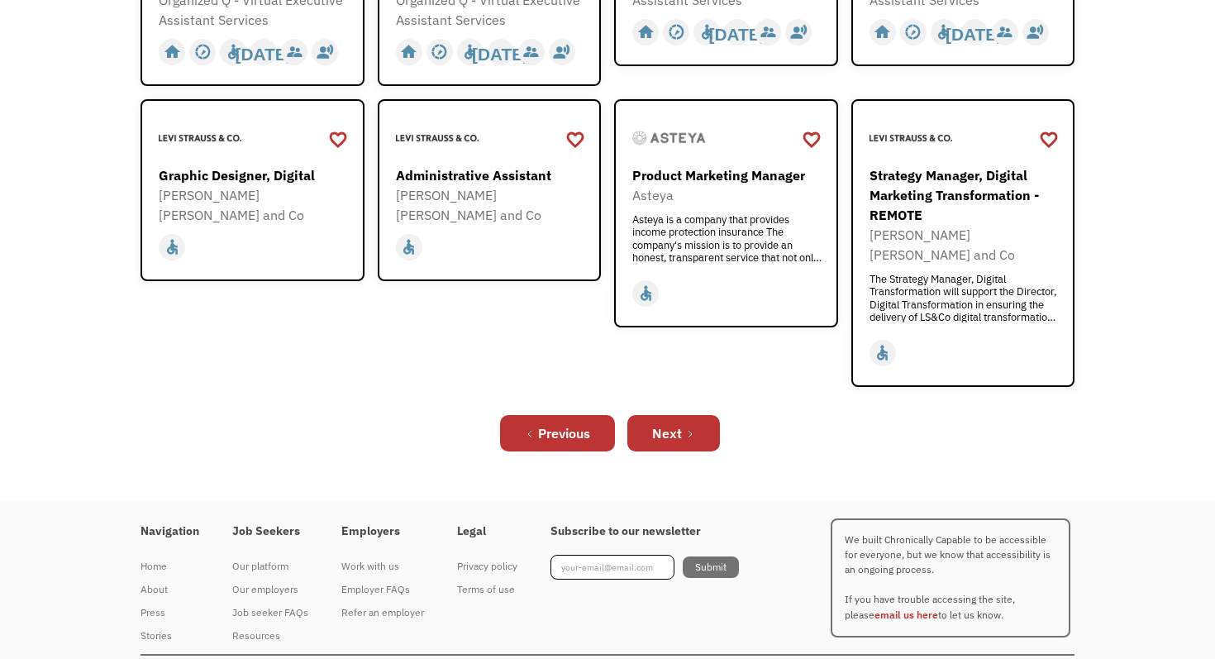
scroll to position [636, 0]
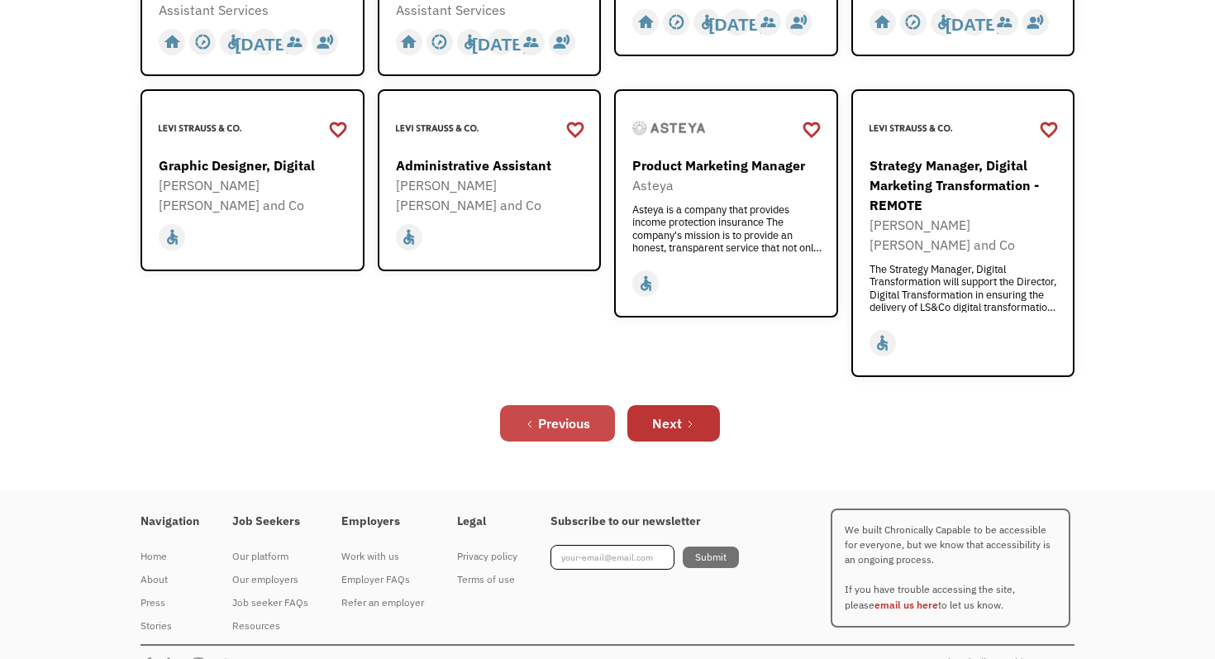
click at [546, 413] on div "Previous" at bounding box center [564, 423] width 52 height 20
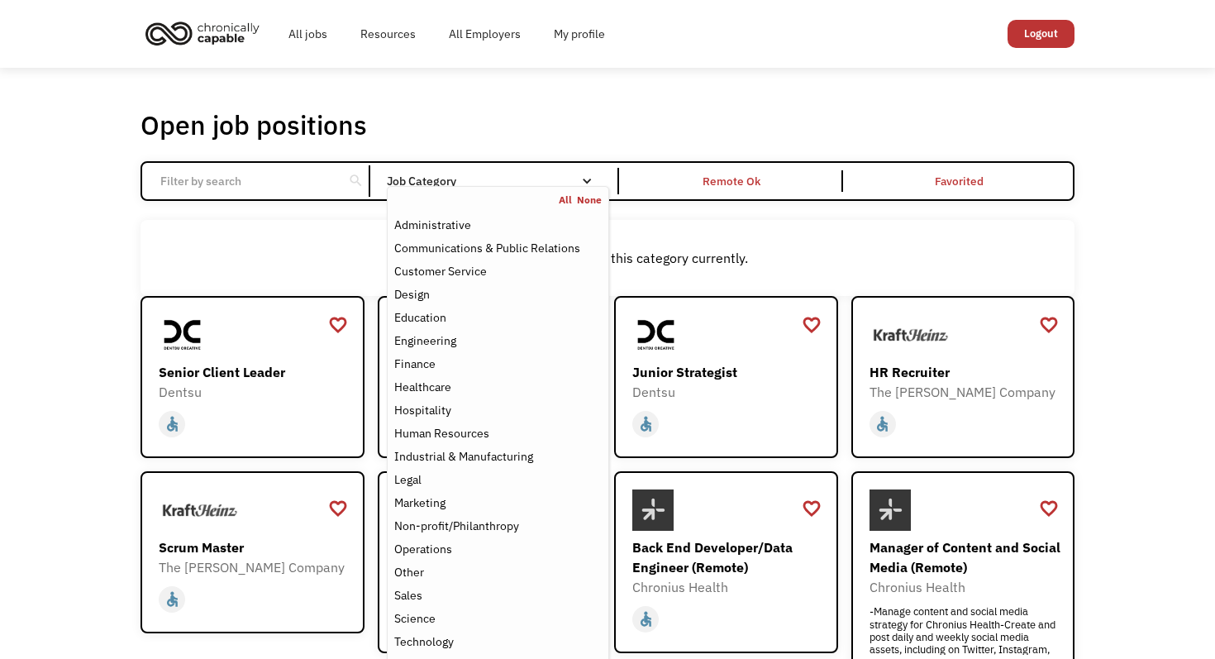
click at [517, 186] on nav "All None Administrative Communications & Public Relations Customer Service Desi…" at bounding box center [498, 435] width 222 height 498
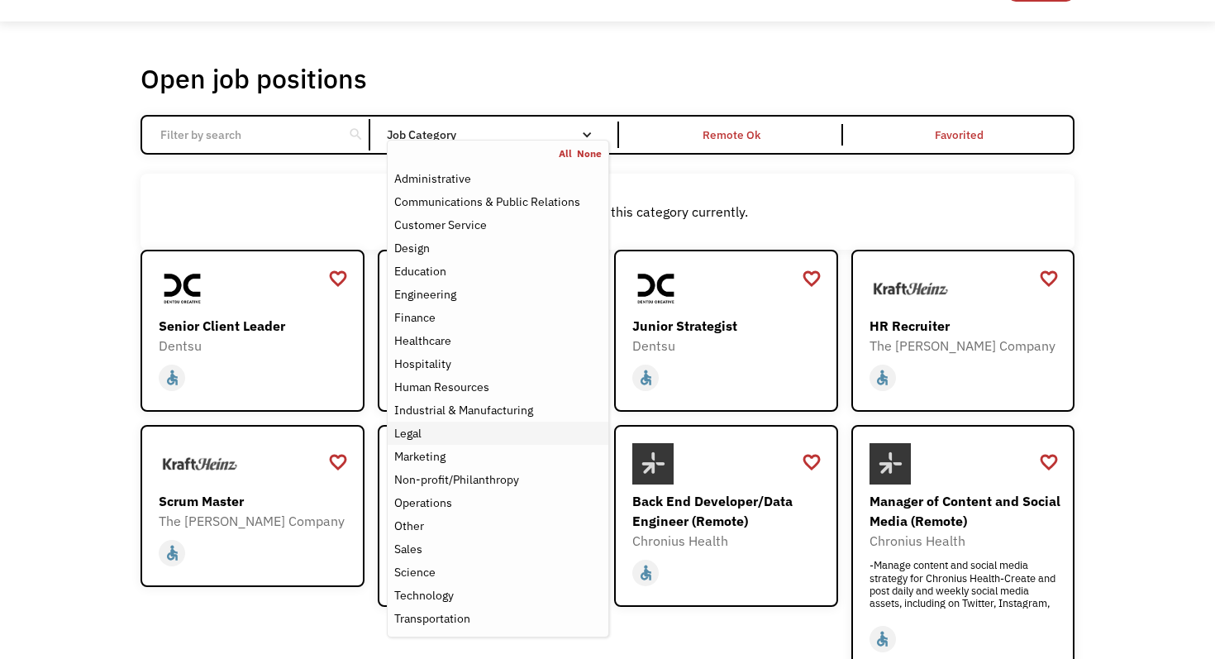
scroll to position [45, 0]
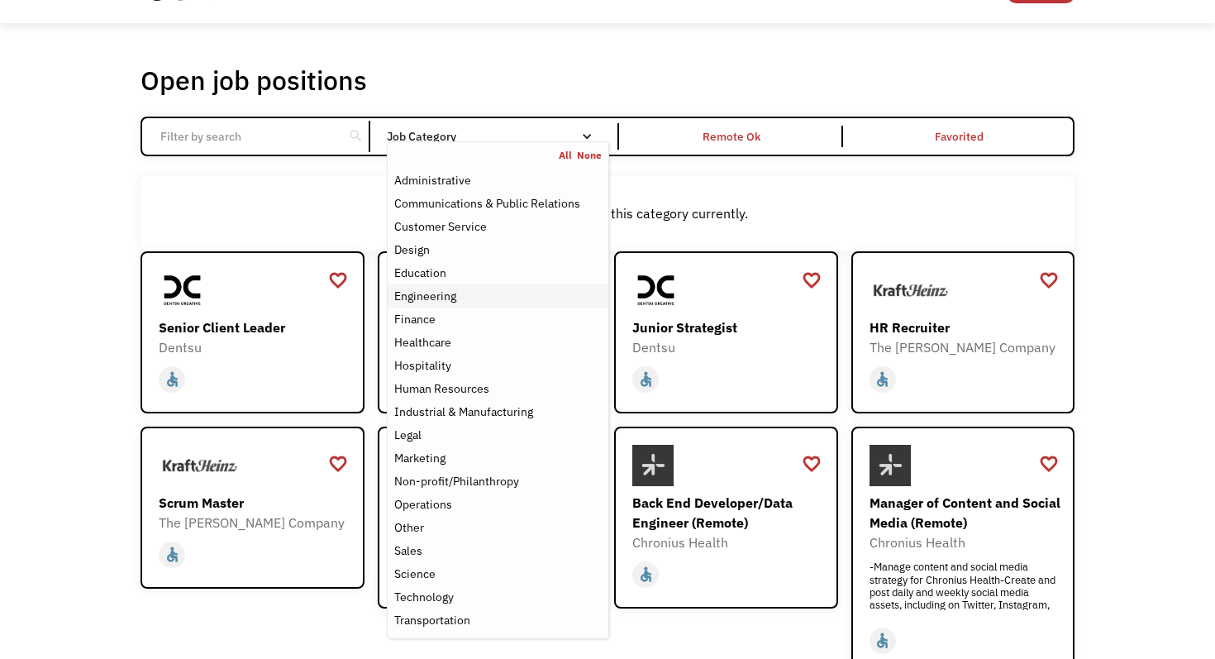
click at [422, 294] on div "Engineering" at bounding box center [425, 296] width 62 height 20
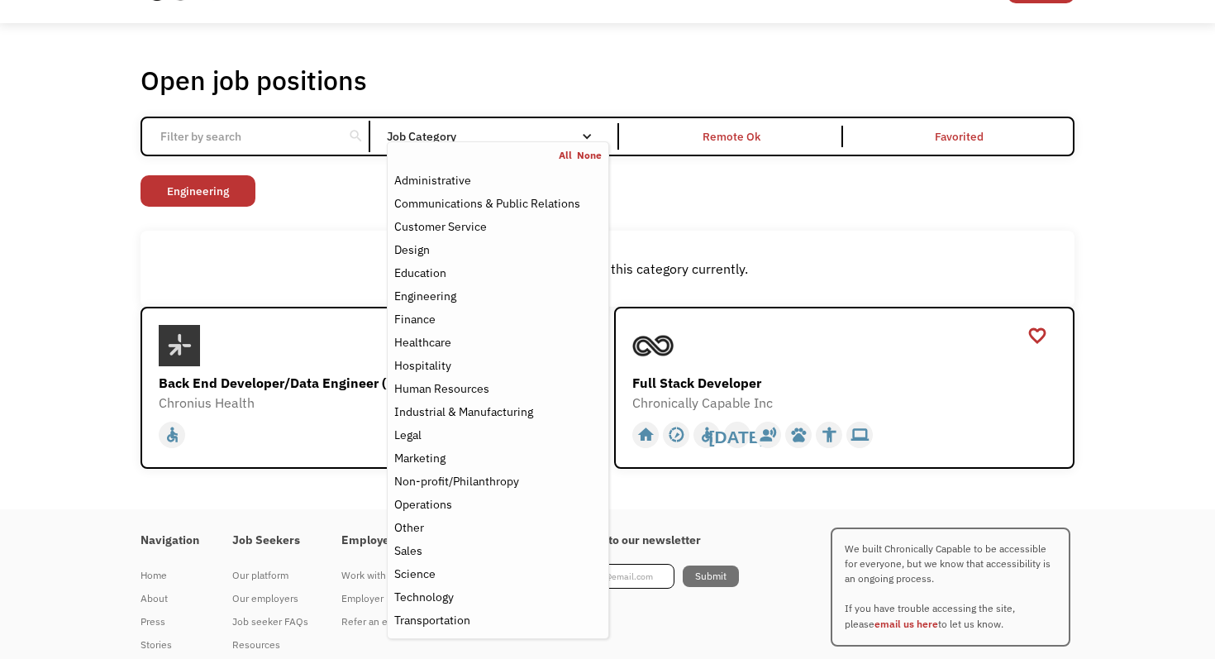
click at [81, 297] on div "Open job positions You have X liked items Search search Filter by category Admi…" at bounding box center [607, 266] width 1215 height 486
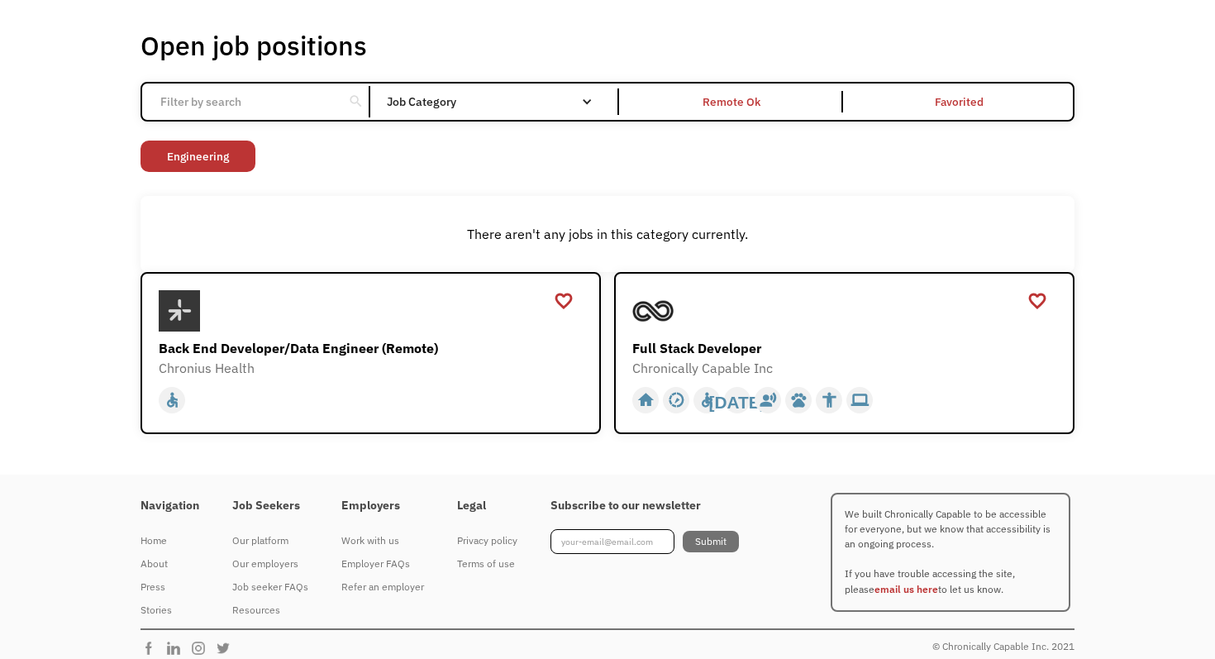
scroll to position [91, 0]
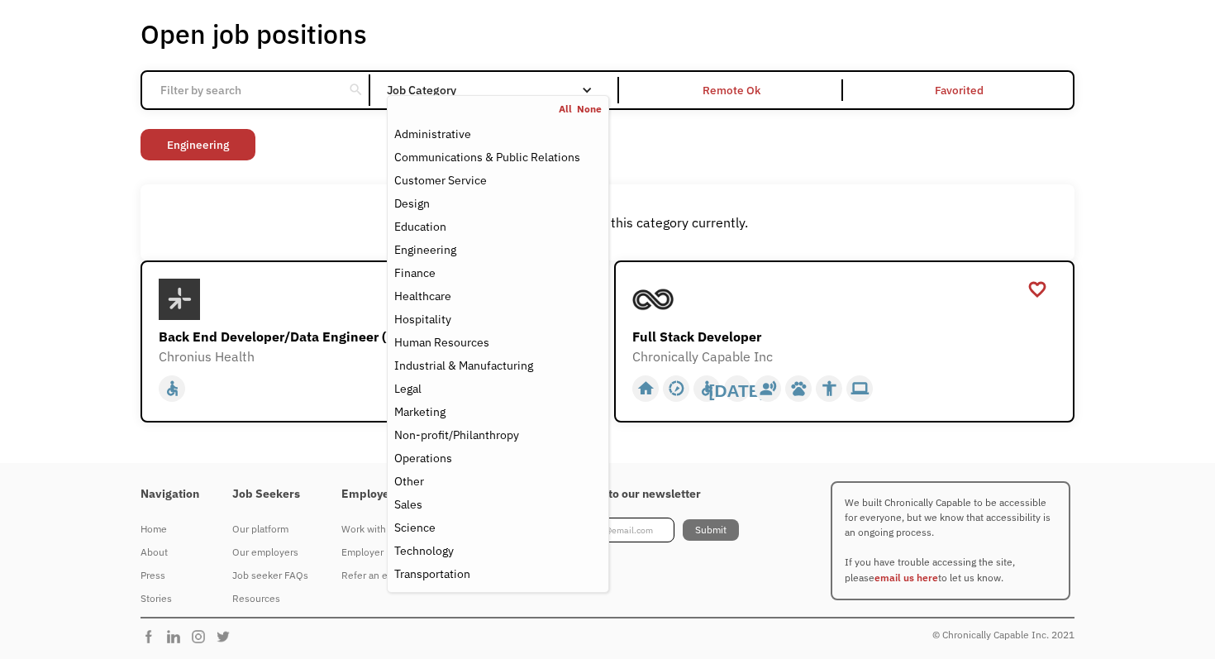
click at [419, 90] on div "Job Category" at bounding box center [498, 90] width 222 height 12
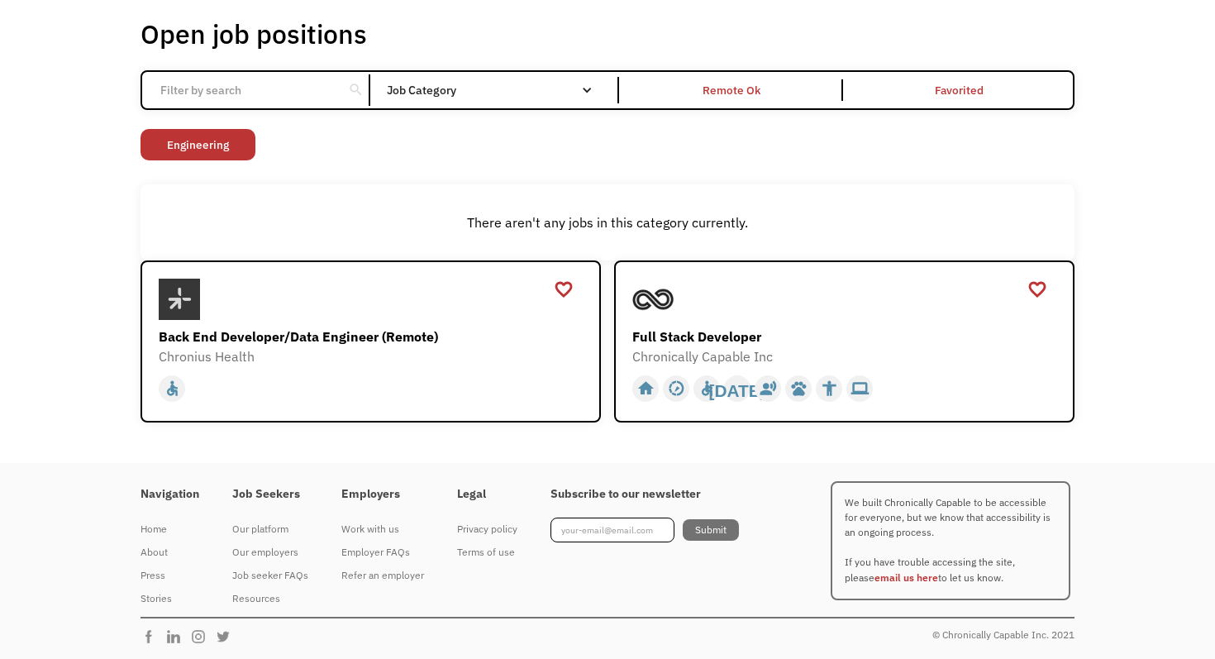
click at [419, 90] on div "Job Category" at bounding box center [498, 90] width 222 height 12
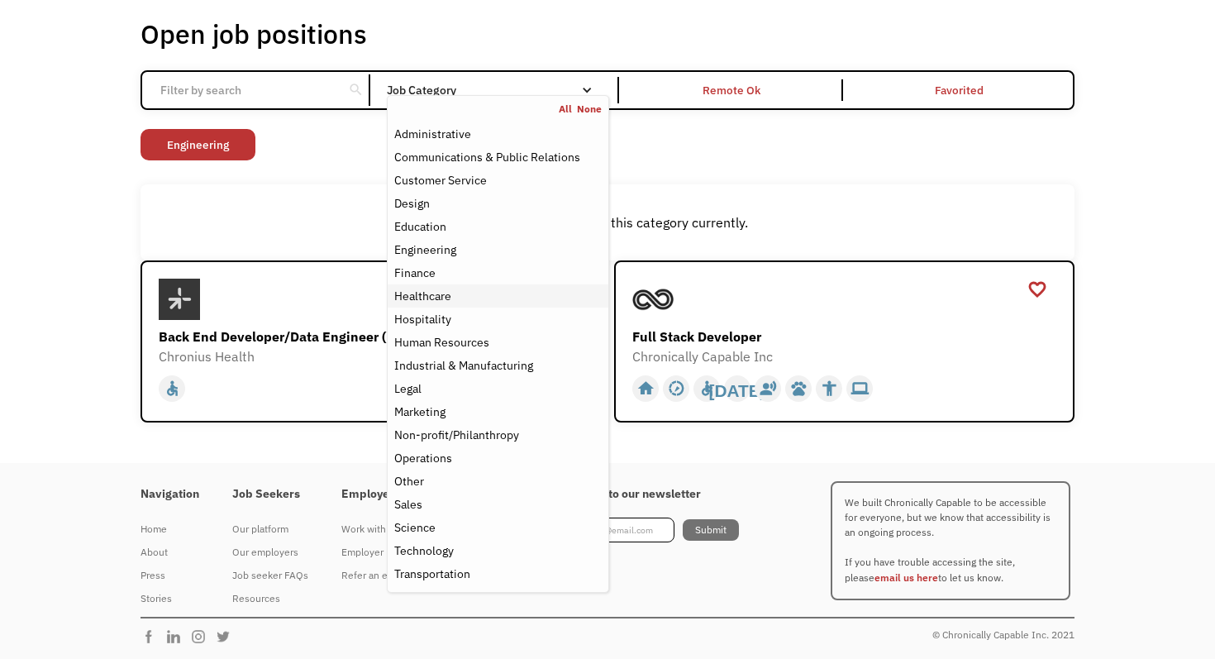
click at [443, 292] on div "Healthcare" at bounding box center [422, 296] width 57 height 20
click at [119, 224] on div "Open job positions You have X liked items Search search Filter by category Admi…" at bounding box center [607, 220] width 1215 height 486
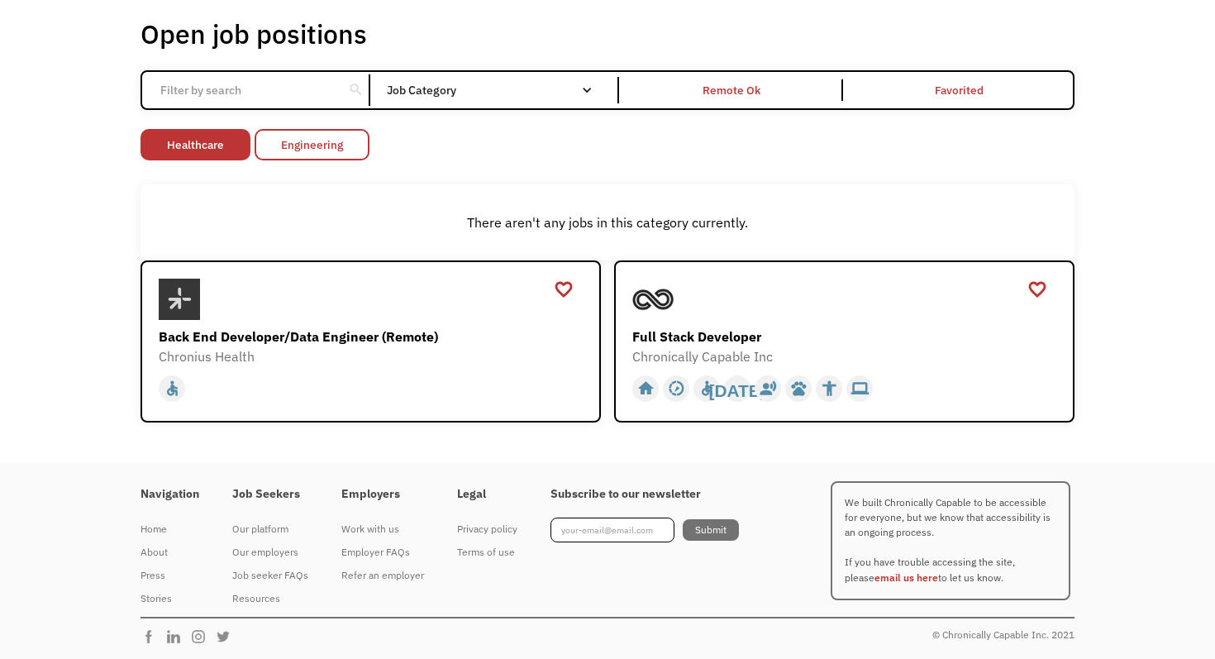
click at [281, 145] on link "Engineering" at bounding box center [312, 144] width 115 height 31
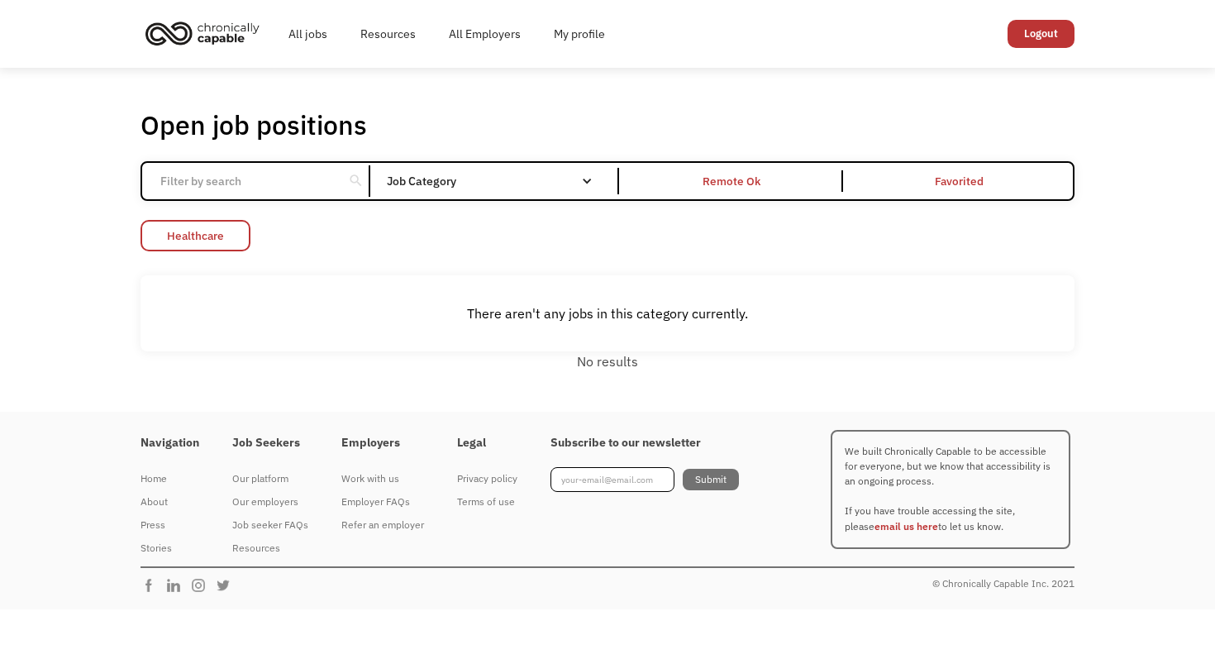
click at [220, 237] on link "Healthcare" at bounding box center [196, 235] width 110 height 31
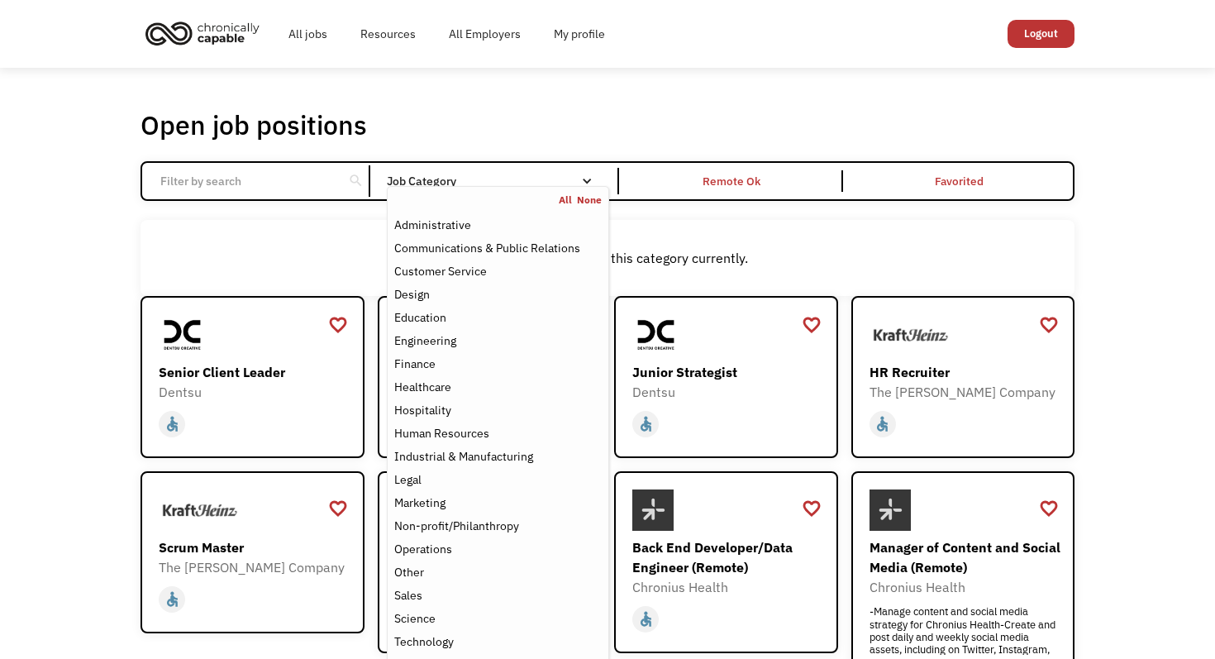
click at [490, 179] on div "Job Category" at bounding box center [498, 181] width 222 height 12
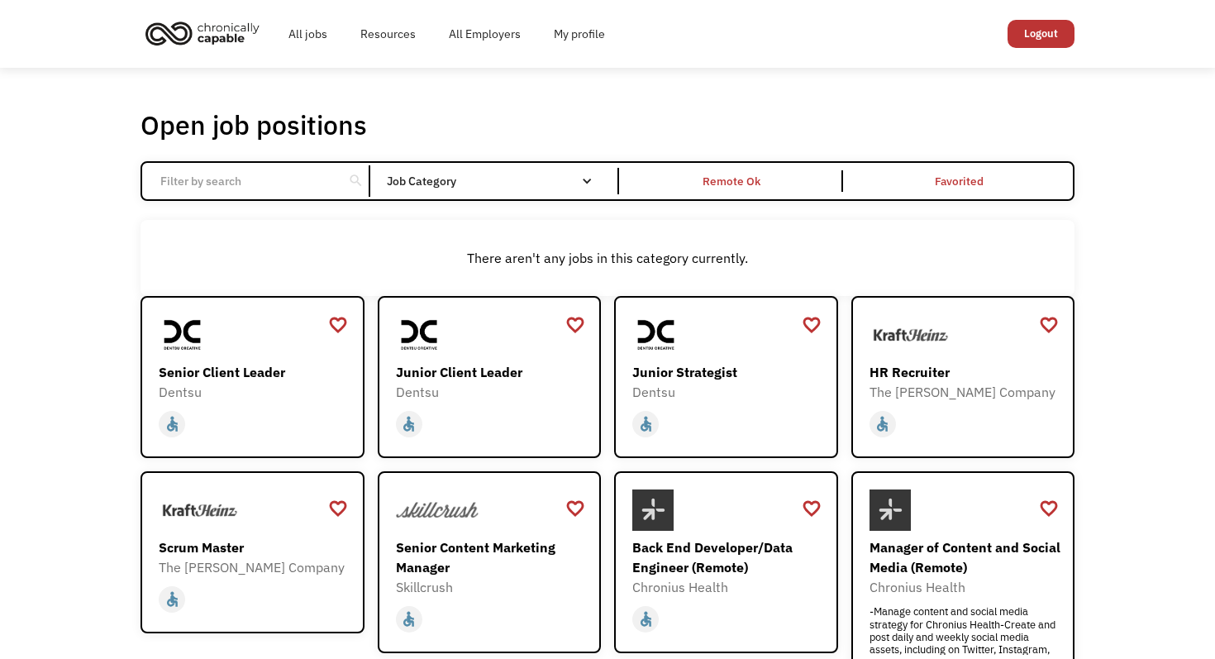
click at [490, 179] on div "Job Category" at bounding box center [498, 181] width 222 height 12
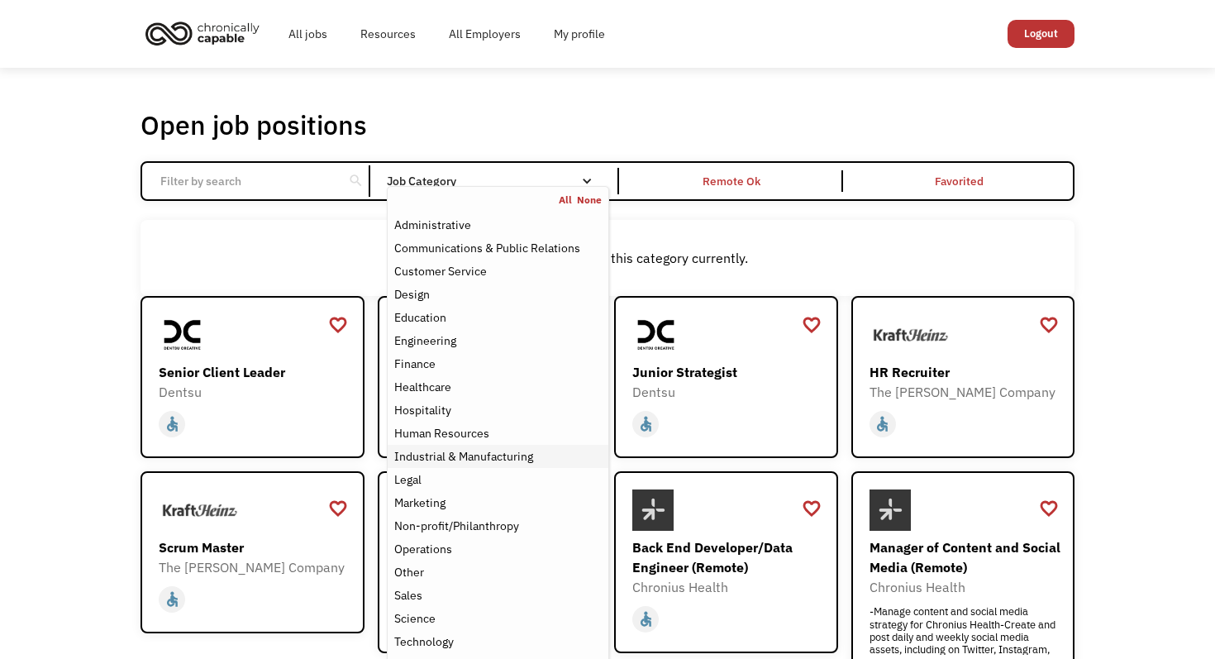
click at [458, 450] on div "Industrial & Manufacturing" at bounding box center [463, 456] width 139 height 20
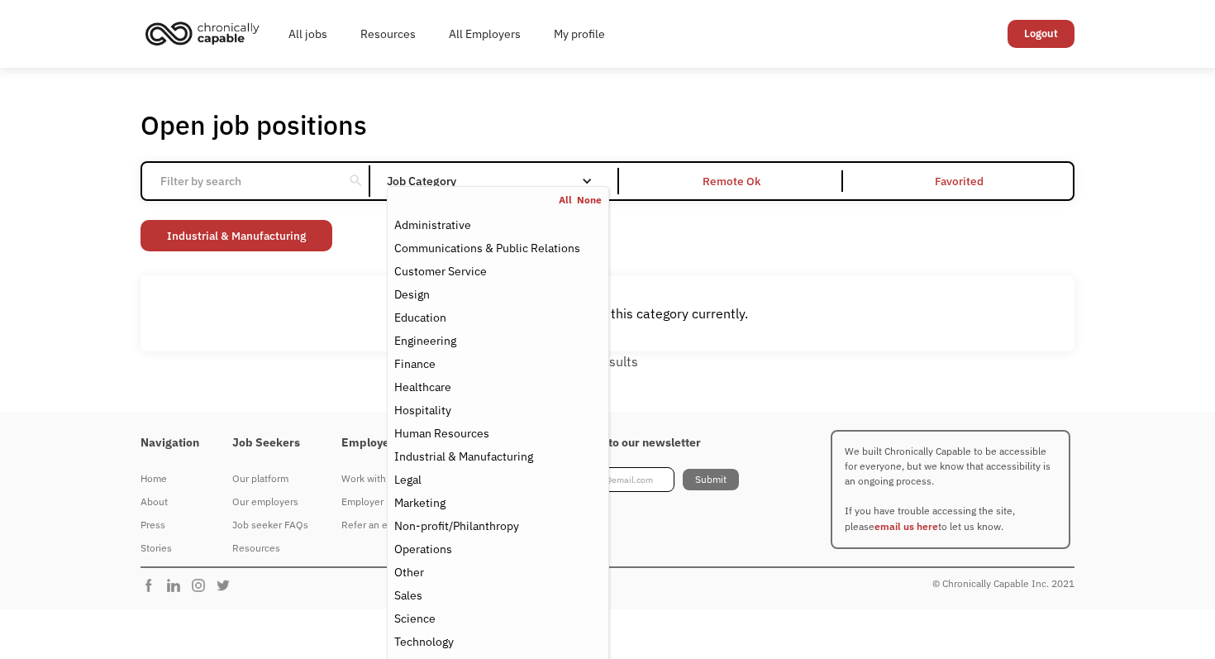
click at [30, 438] on div "Navigation Home About Press Stories Job Seekers Our platform Our employers Job …" at bounding box center [607, 511] width 1215 height 198
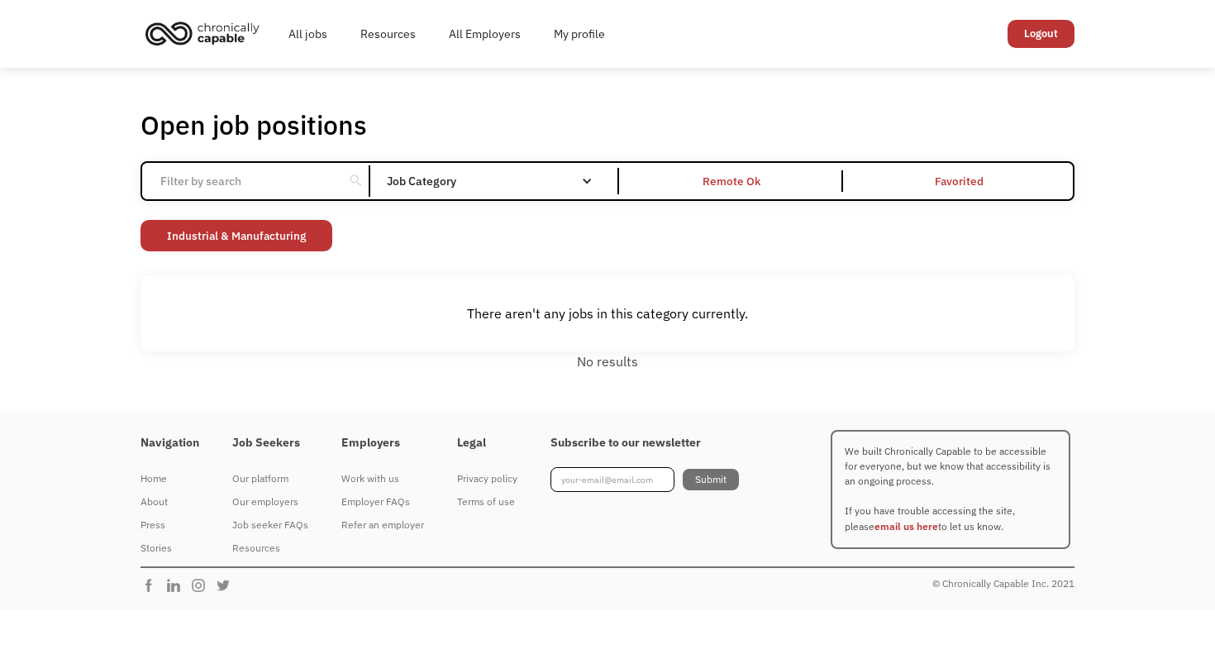
click at [216, 233] on link "Industrial & Manufacturing" at bounding box center [237, 235] width 192 height 31
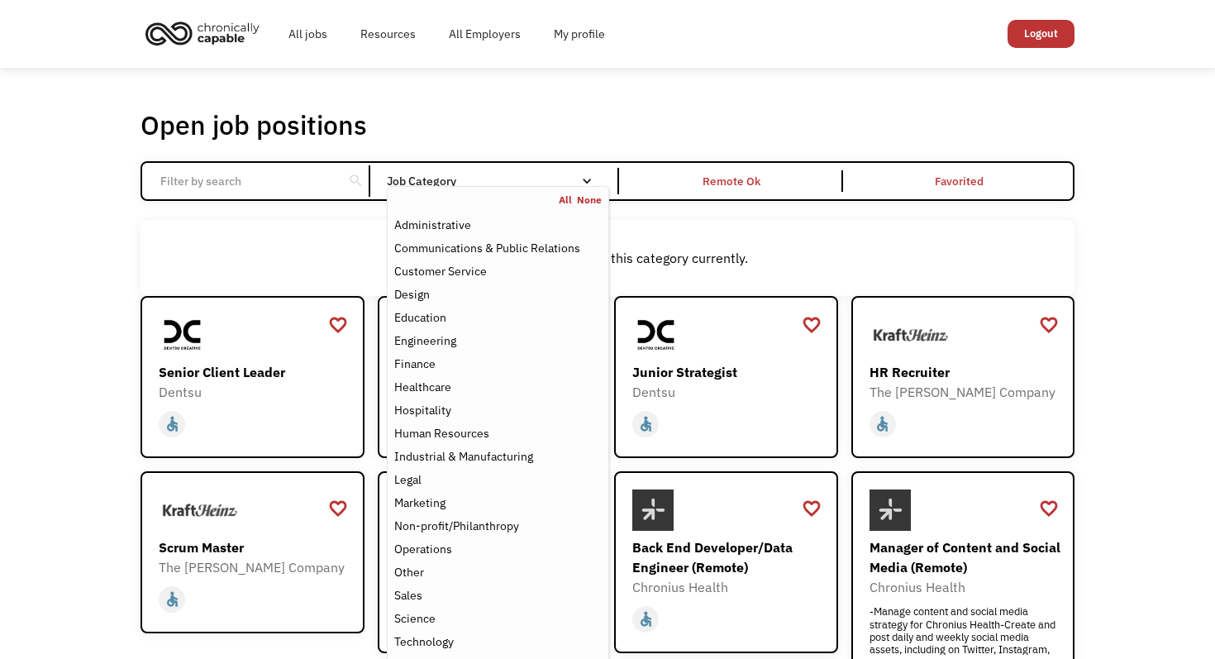
click at [462, 174] on div "Job Category" at bounding box center [498, 181] width 222 height 26
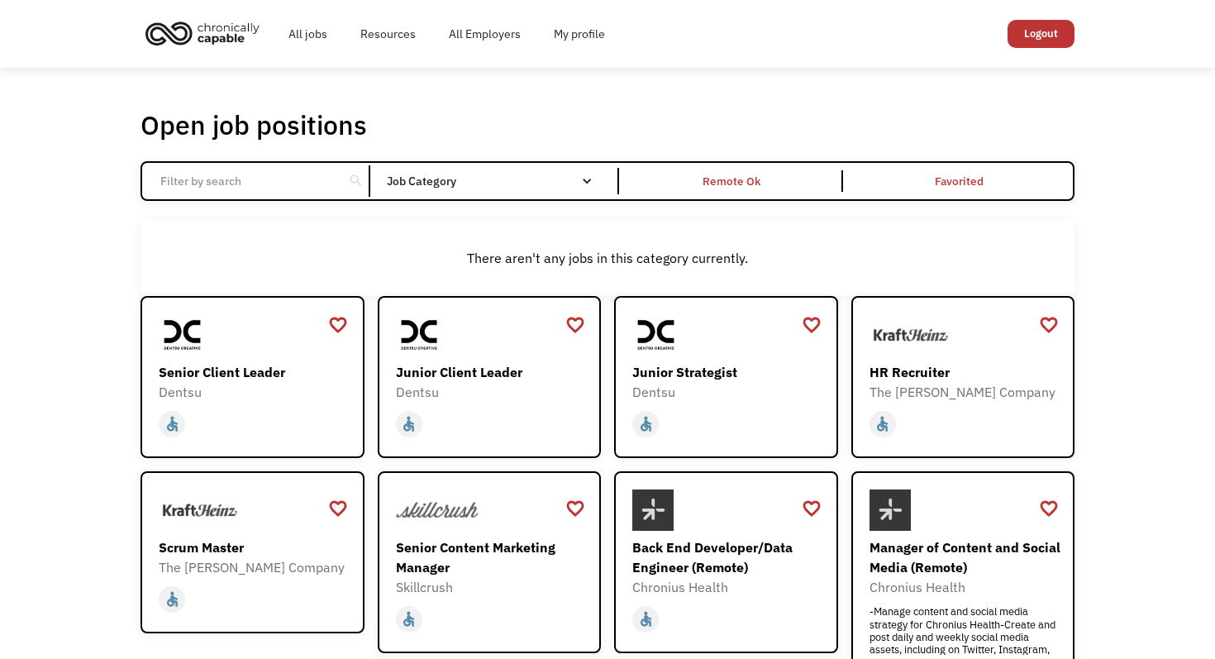
click at [462, 174] on div "Job Category" at bounding box center [498, 181] width 222 height 26
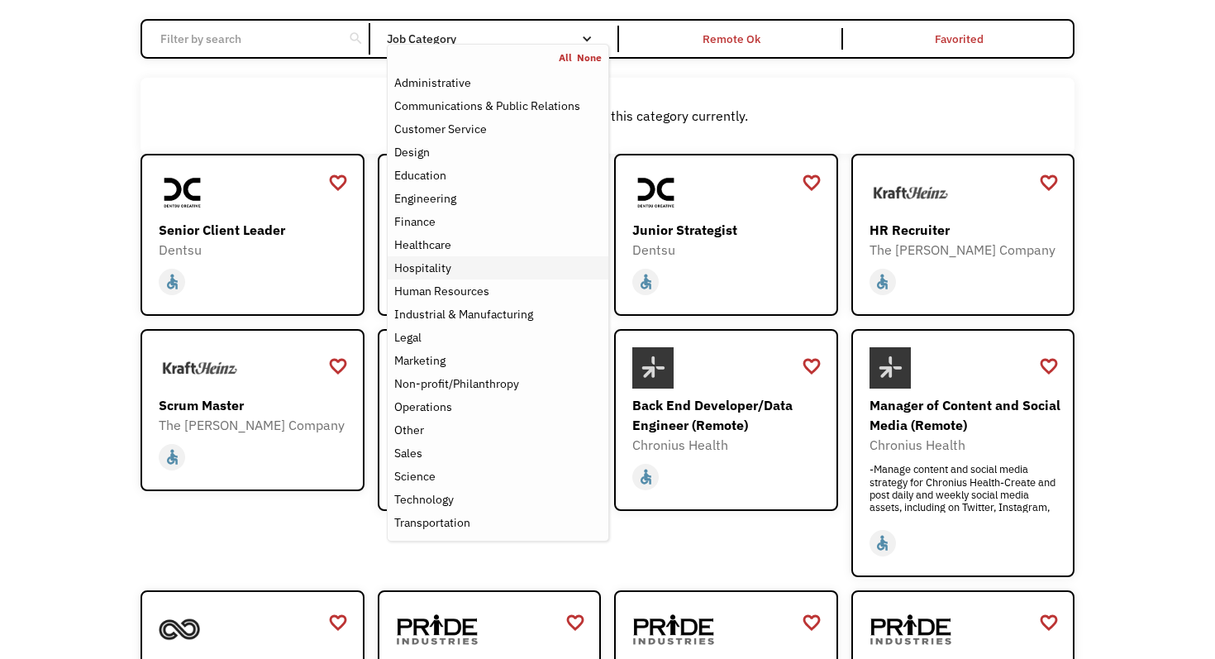
scroll to position [143, 0]
click at [429, 493] on div "Technology" at bounding box center [424, 498] width 60 height 20
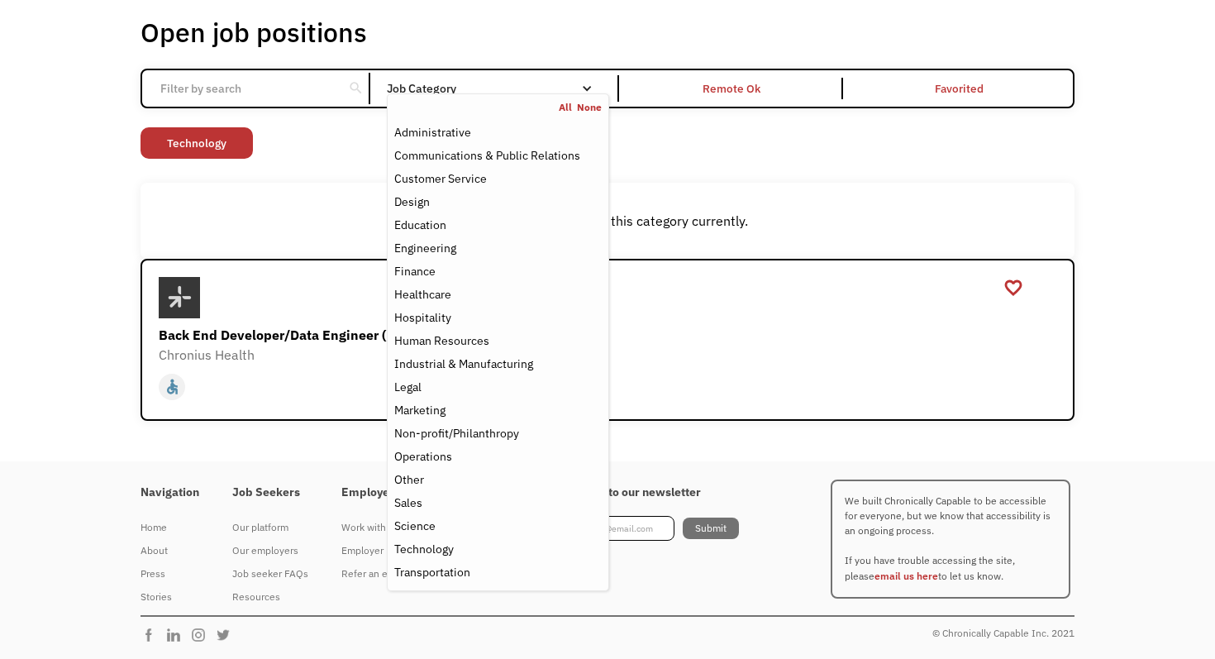
scroll to position [92, 0]
click at [77, 403] on div "Open job positions You have X liked items Search search Filter by category Admi…" at bounding box center [607, 219] width 1215 height 486
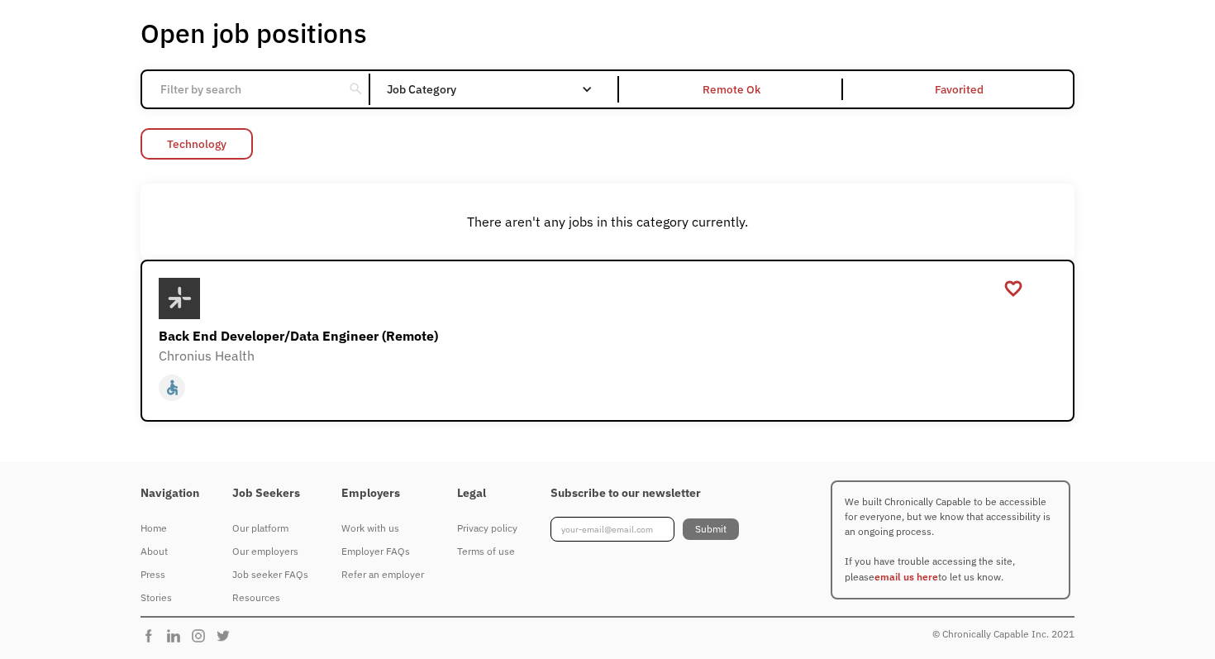
click at [214, 155] on link "Technology" at bounding box center [197, 143] width 112 height 31
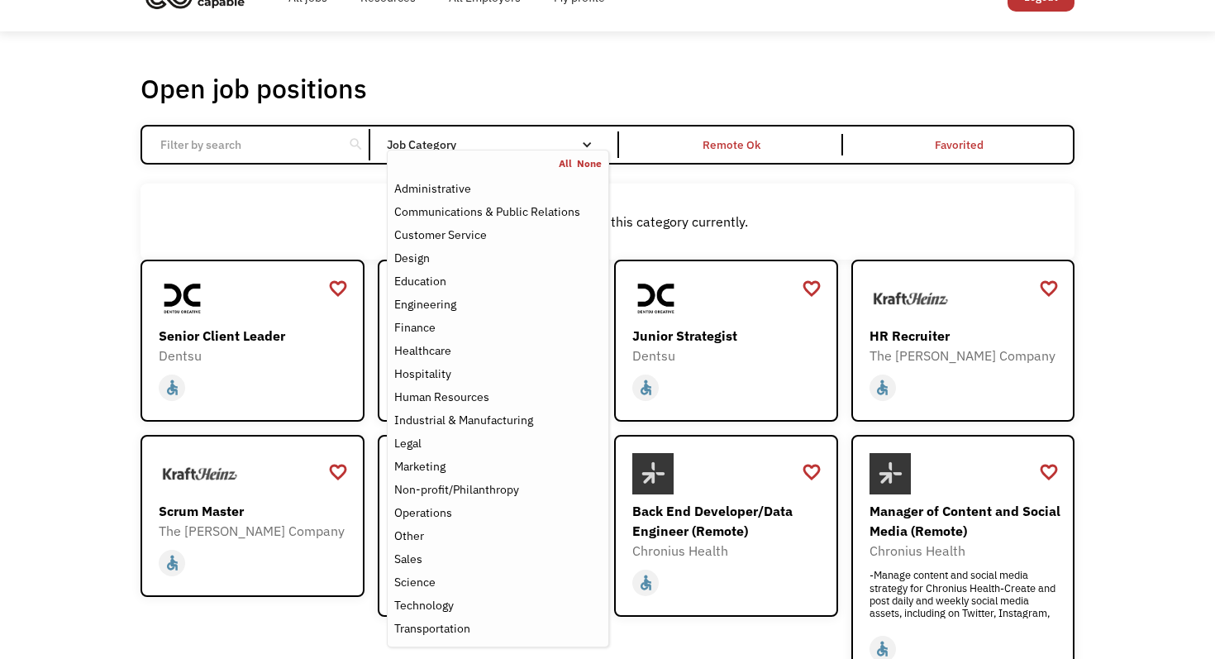
click at [450, 153] on nav "All None Administrative Communications & Public Relations Customer Service Desi…" at bounding box center [498, 399] width 222 height 498
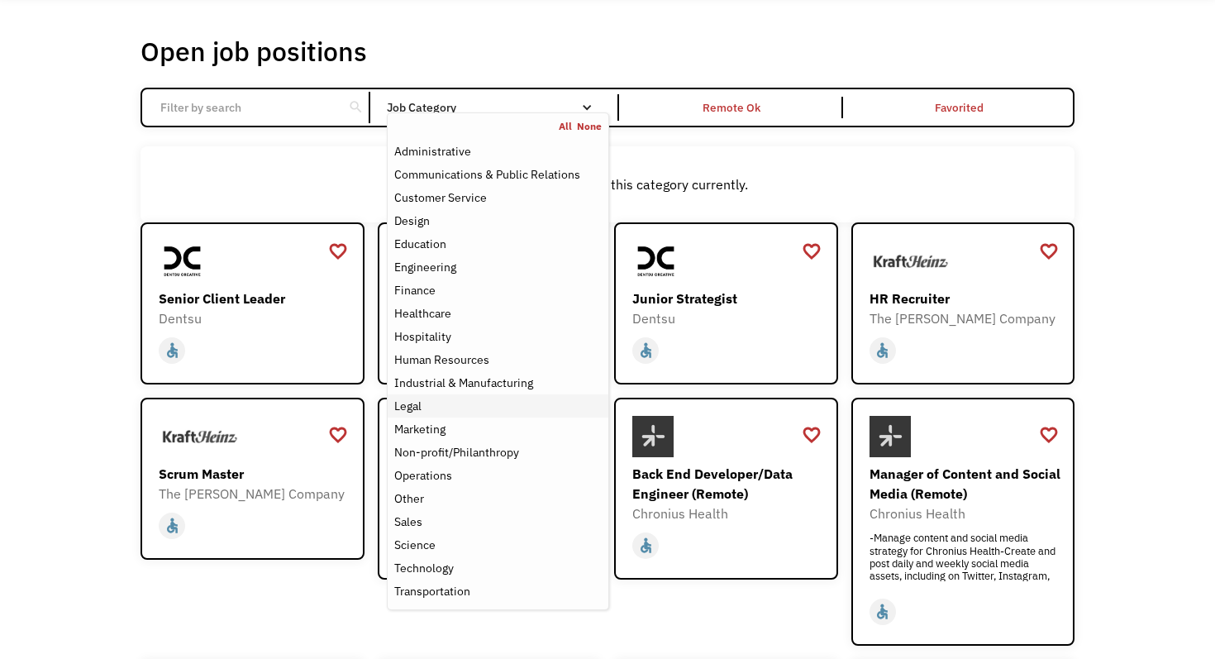
scroll to position [83, 0]
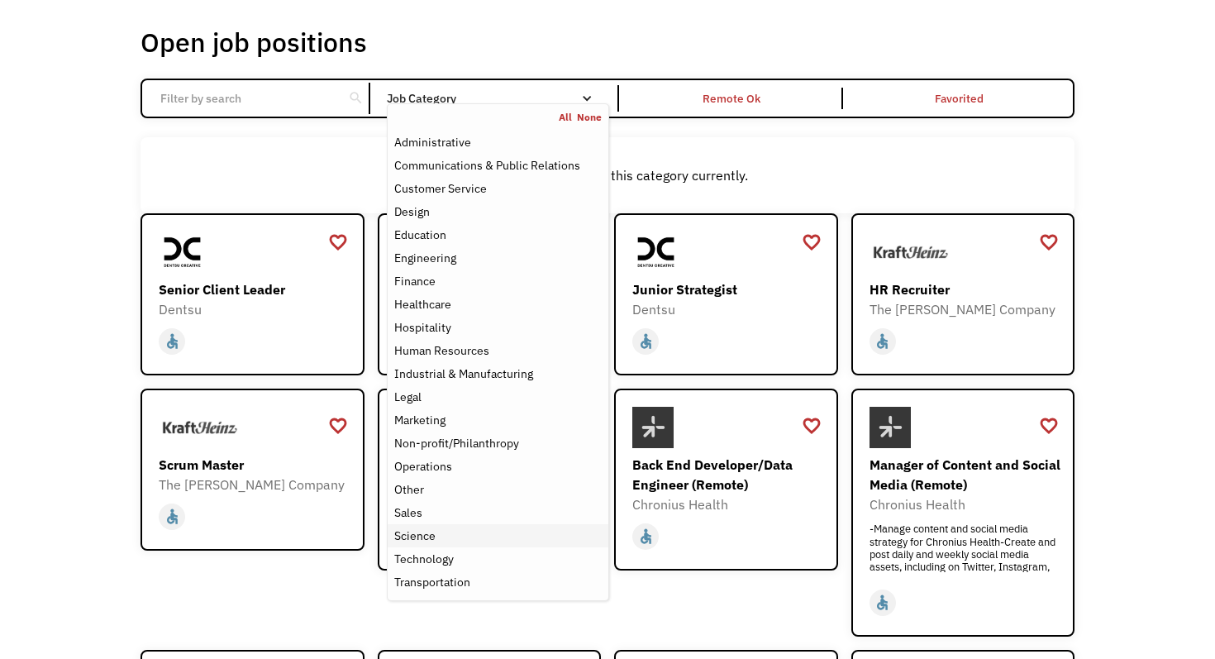
click at [429, 527] on div "Science" at bounding box center [414, 536] width 41 height 20
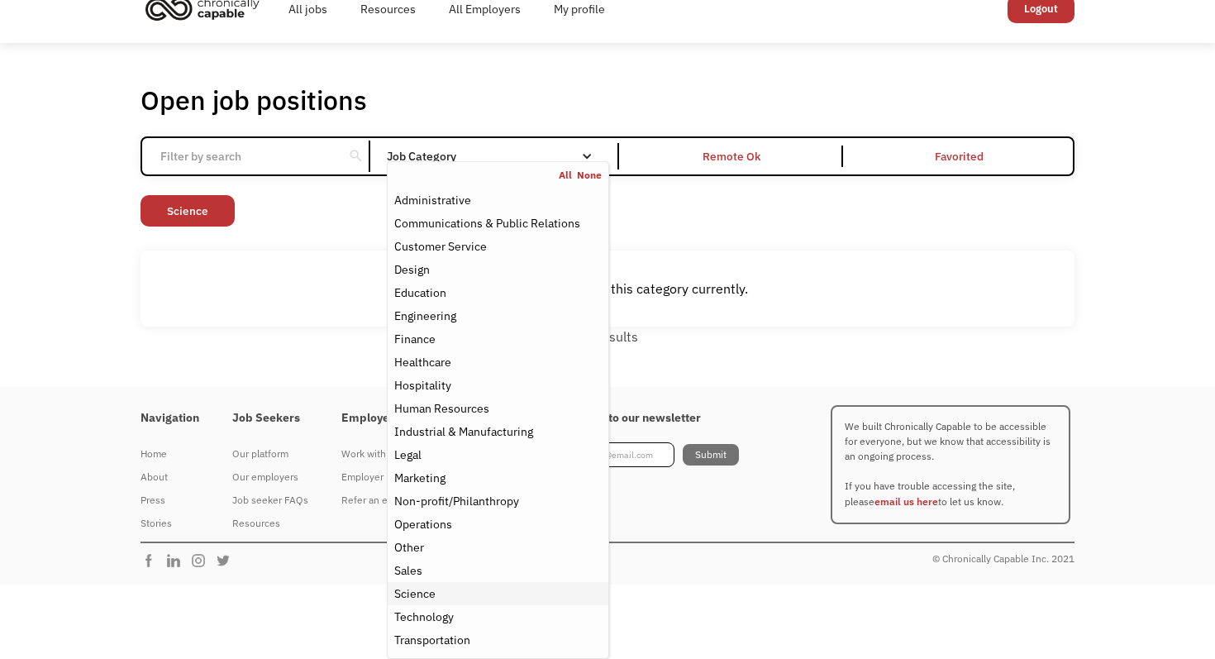
scroll to position [24, 0]
click at [155, 369] on div "Open job positions You have X liked items Search search Filter by category Admi…" at bounding box center [607, 216] width 1215 height 344
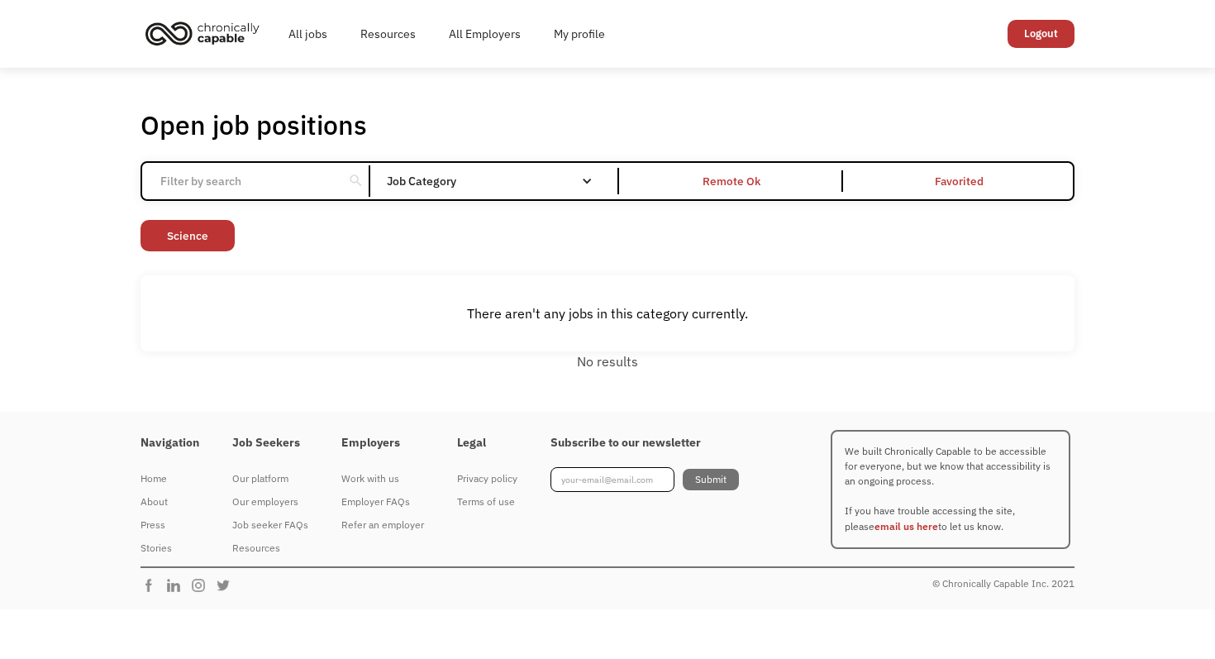
scroll to position [0, 0]
click at [169, 241] on link "Science" at bounding box center [188, 235] width 94 height 31
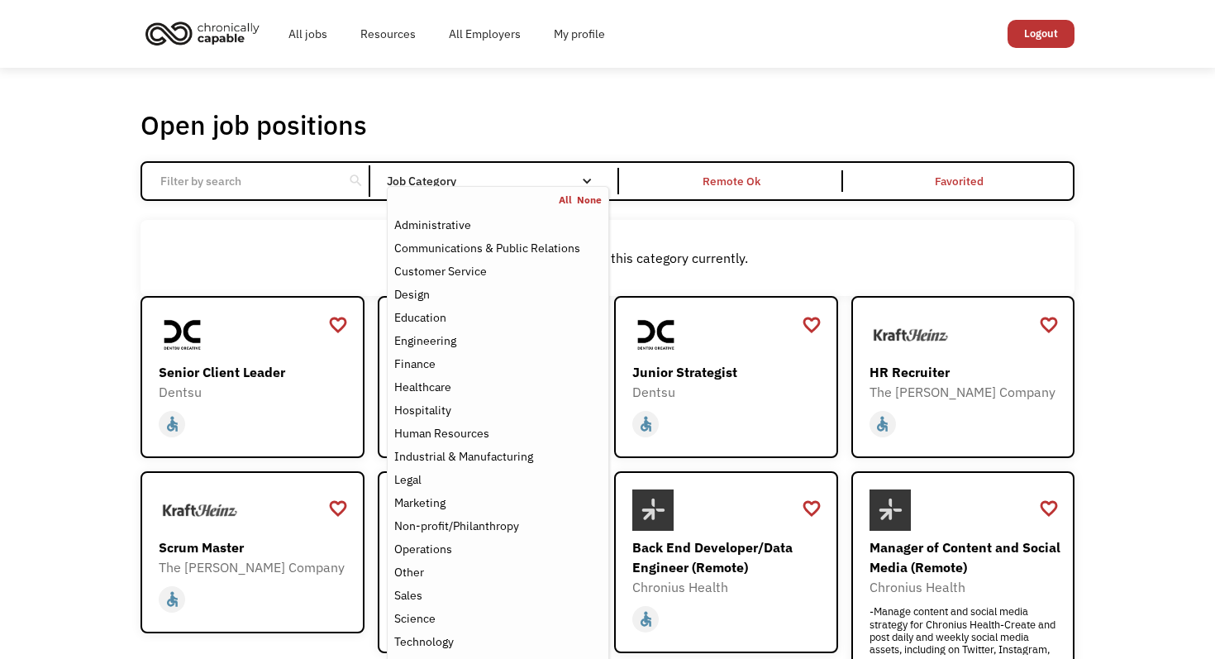
click at [464, 179] on div "Job Category" at bounding box center [498, 181] width 222 height 12
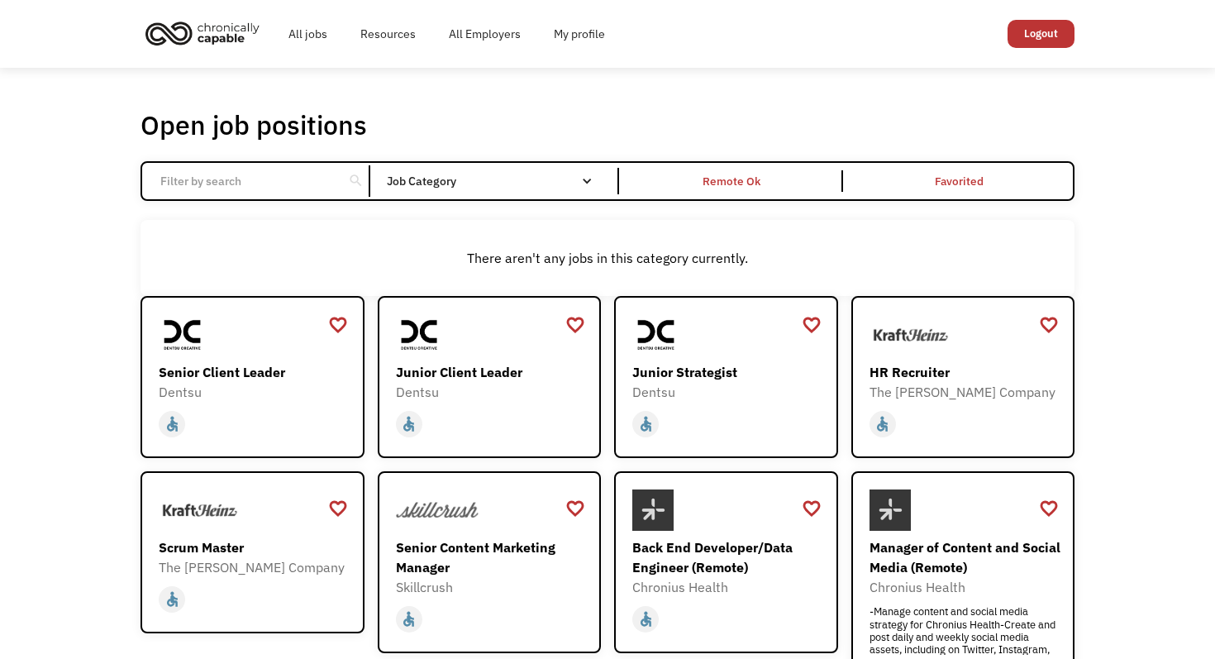
click at [464, 179] on div "Job Category" at bounding box center [498, 181] width 222 height 12
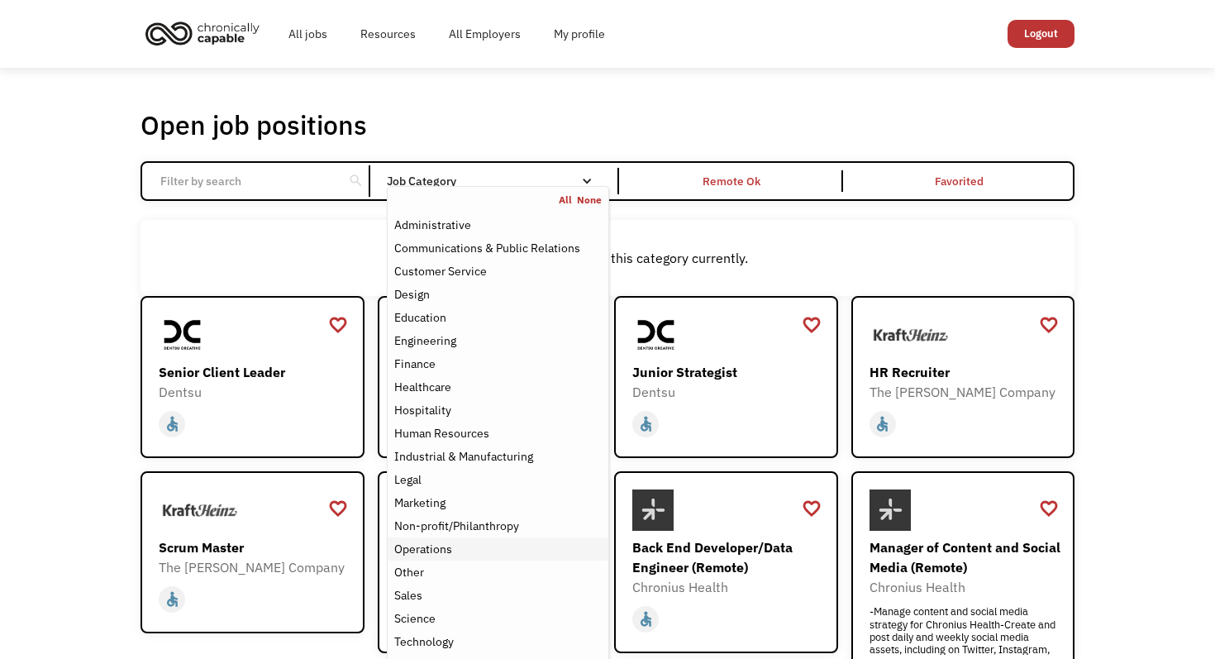
click at [446, 546] on div "Operations" at bounding box center [423, 549] width 58 height 20
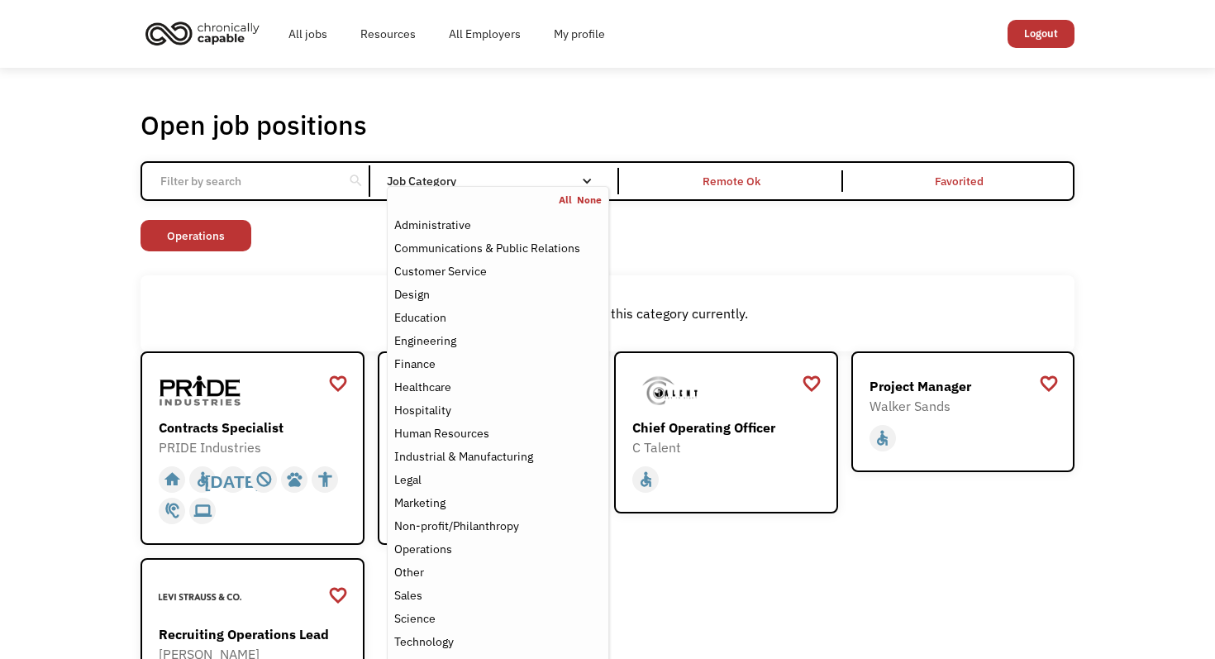
click at [74, 393] on div "Open job positions You have X liked items Search search Filter by category Admi…" at bounding box center [607, 457] width 1215 height 779
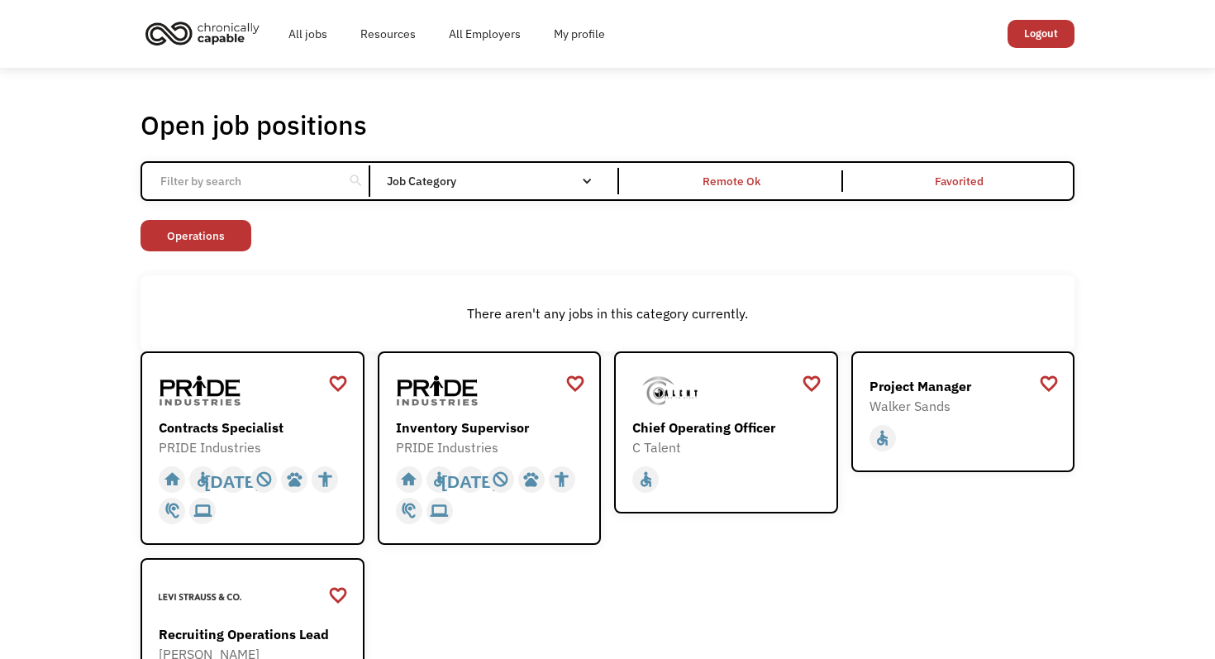
click at [220, 34] on img "home" at bounding box center [203, 33] width 124 height 36
